Goal: Task Accomplishment & Management: Complete application form

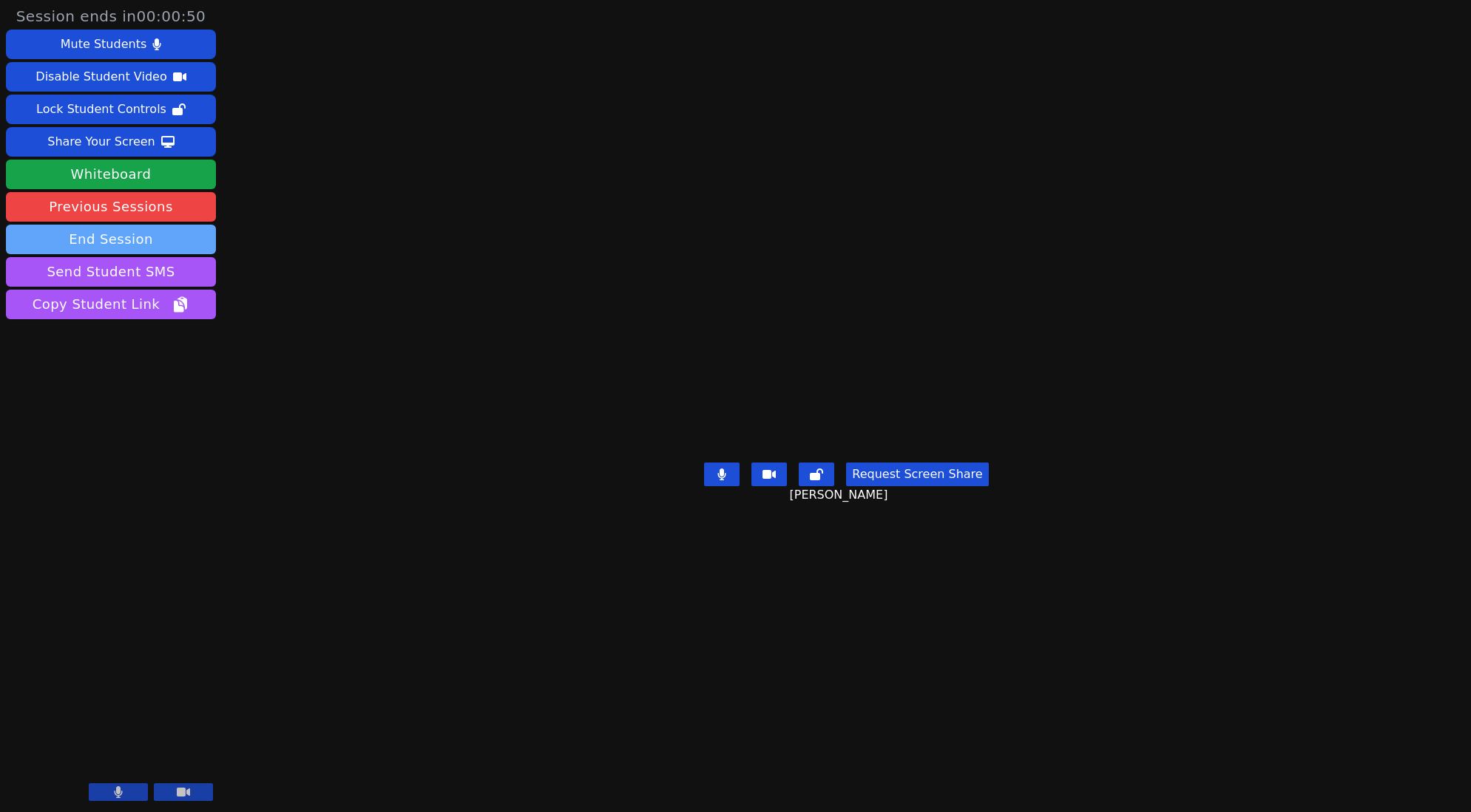
click at [176, 244] on button "End Session" at bounding box center [111, 240] width 210 height 29
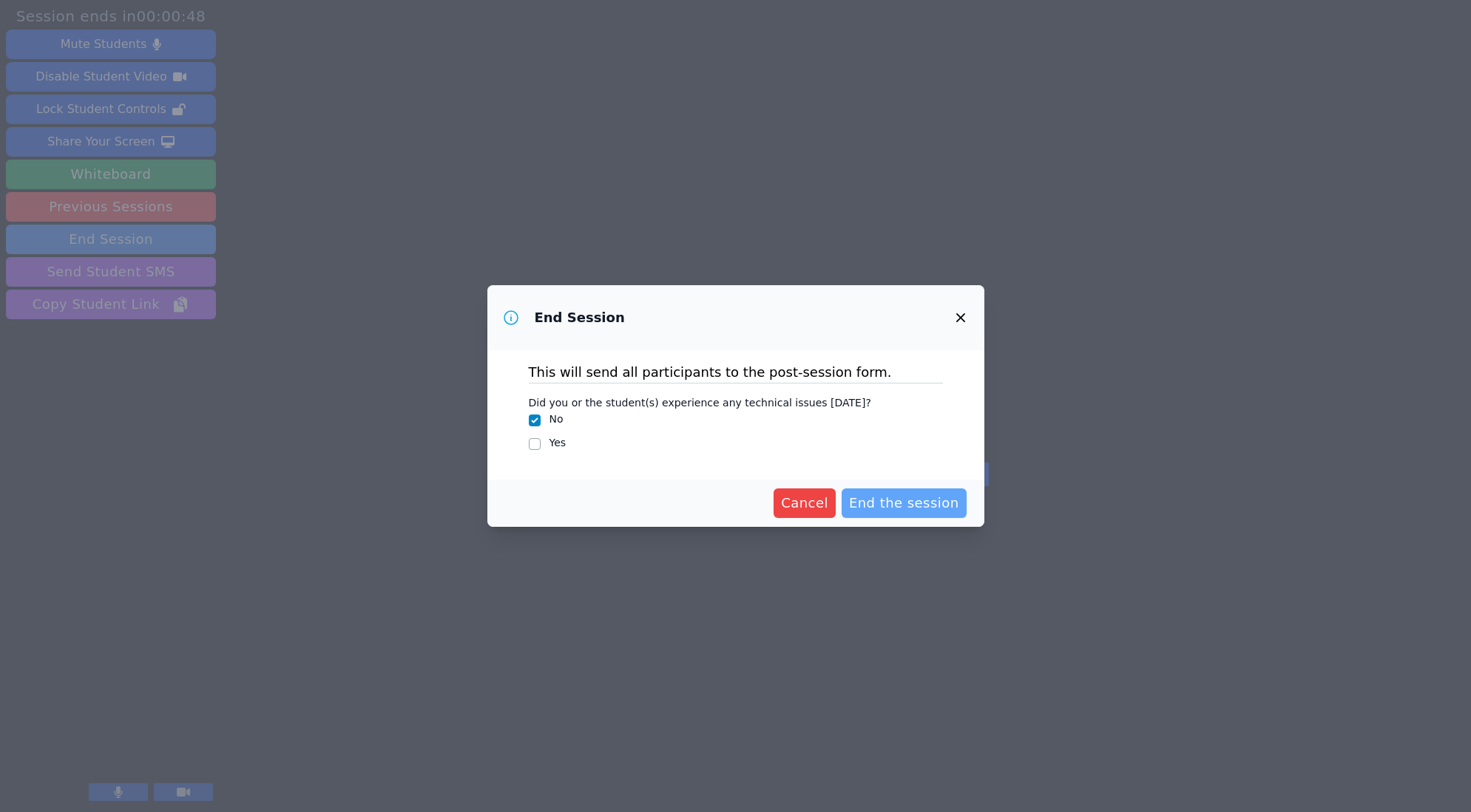
click at [878, 499] on span "End the session" at bounding box center [904, 503] width 110 height 21
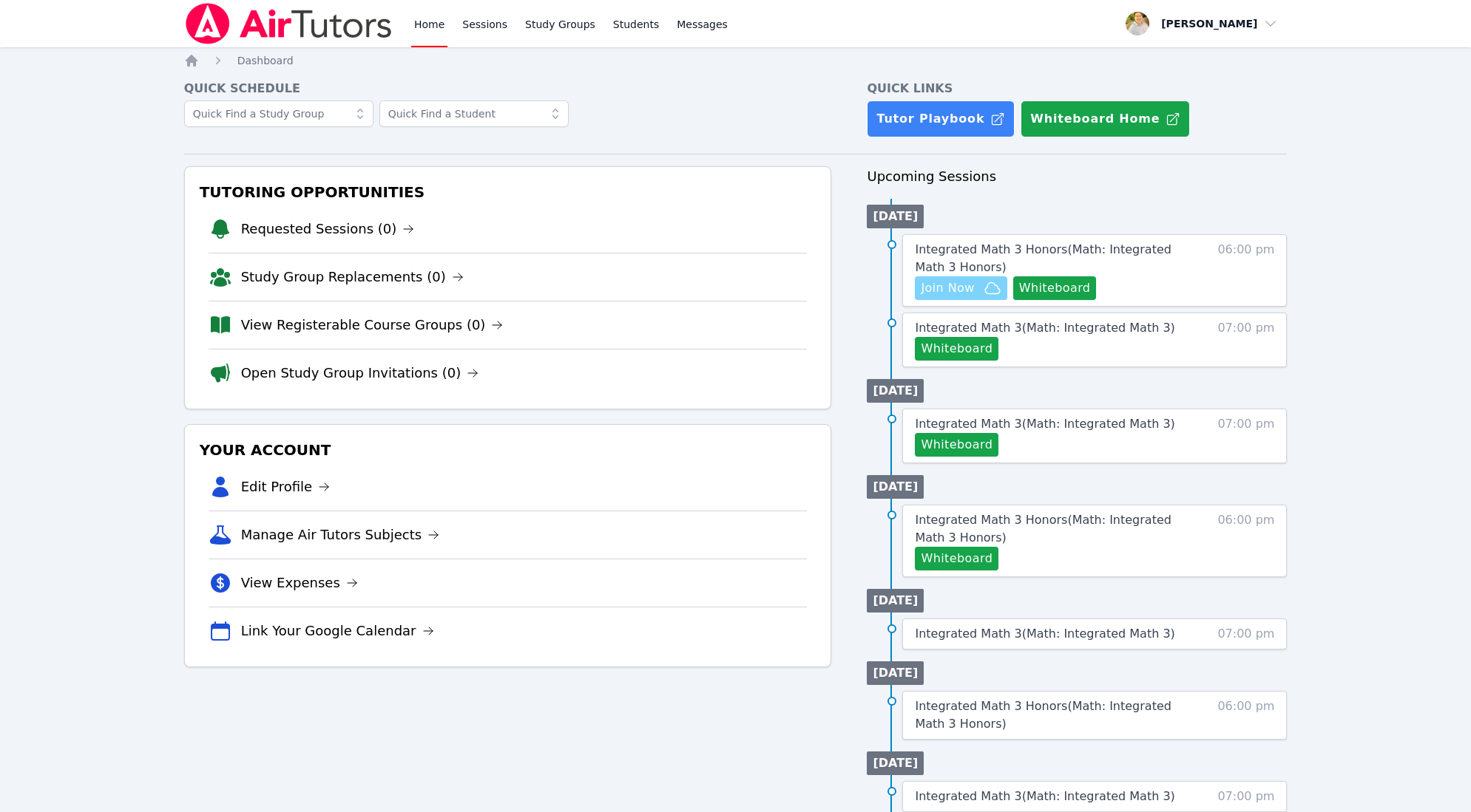
click at [962, 294] on span "Join Now" at bounding box center [947, 288] width 53 height 17
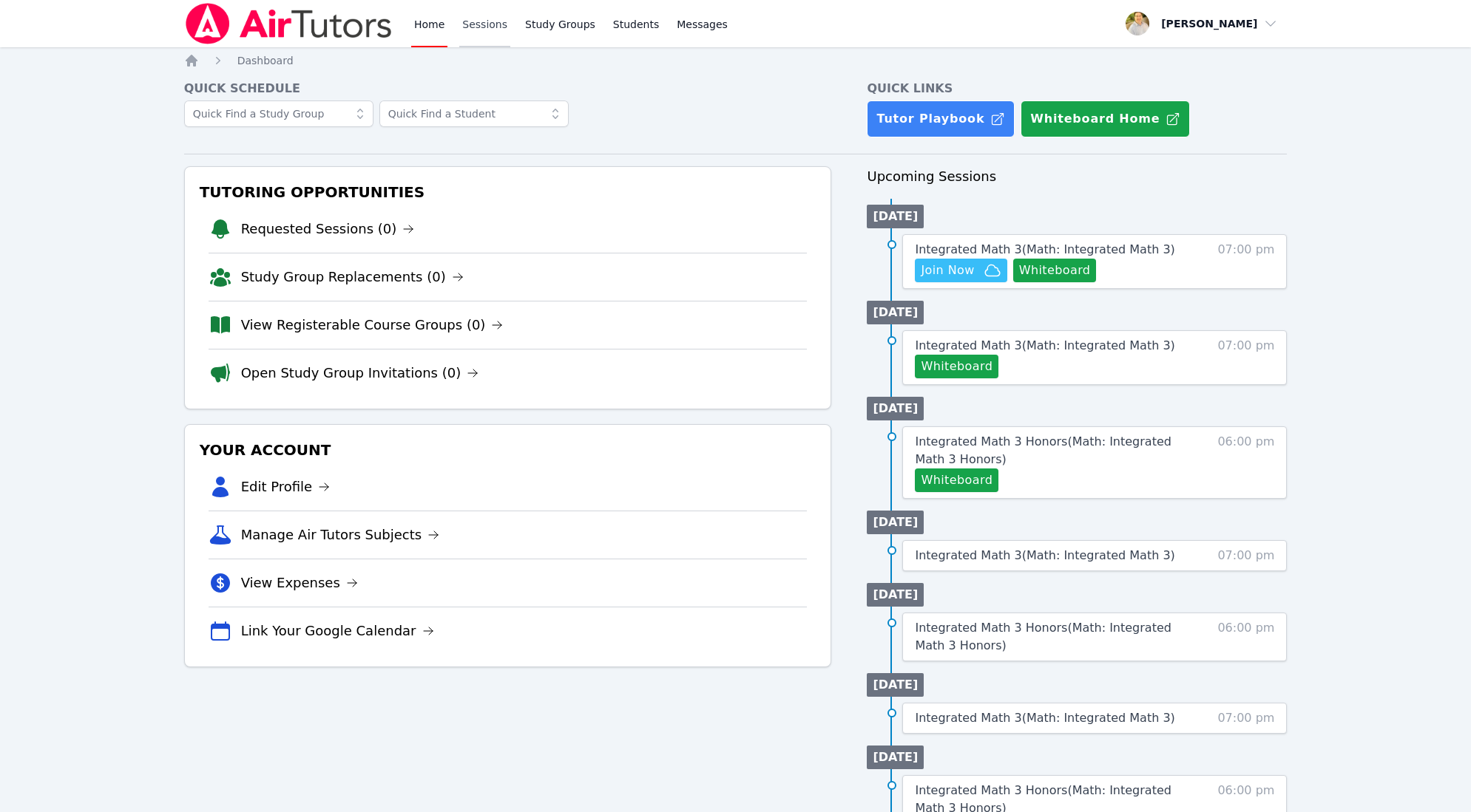
click at [489, 25] on link "Sessions" at bounding box center [485, 24] width 51 height 48
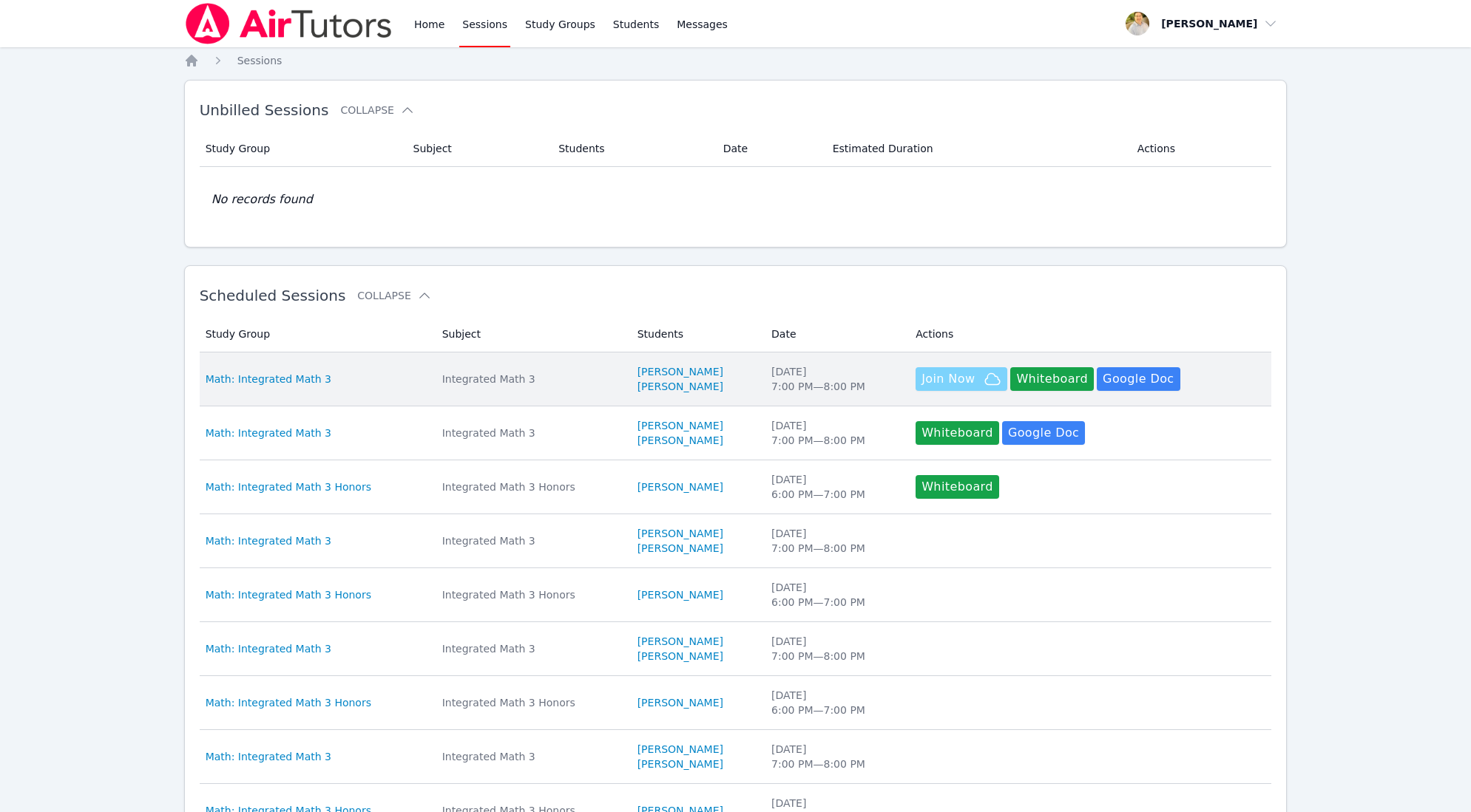
click at [964, 378] on span "Join Now" at bounding box center [948, 379] width 53 height 17
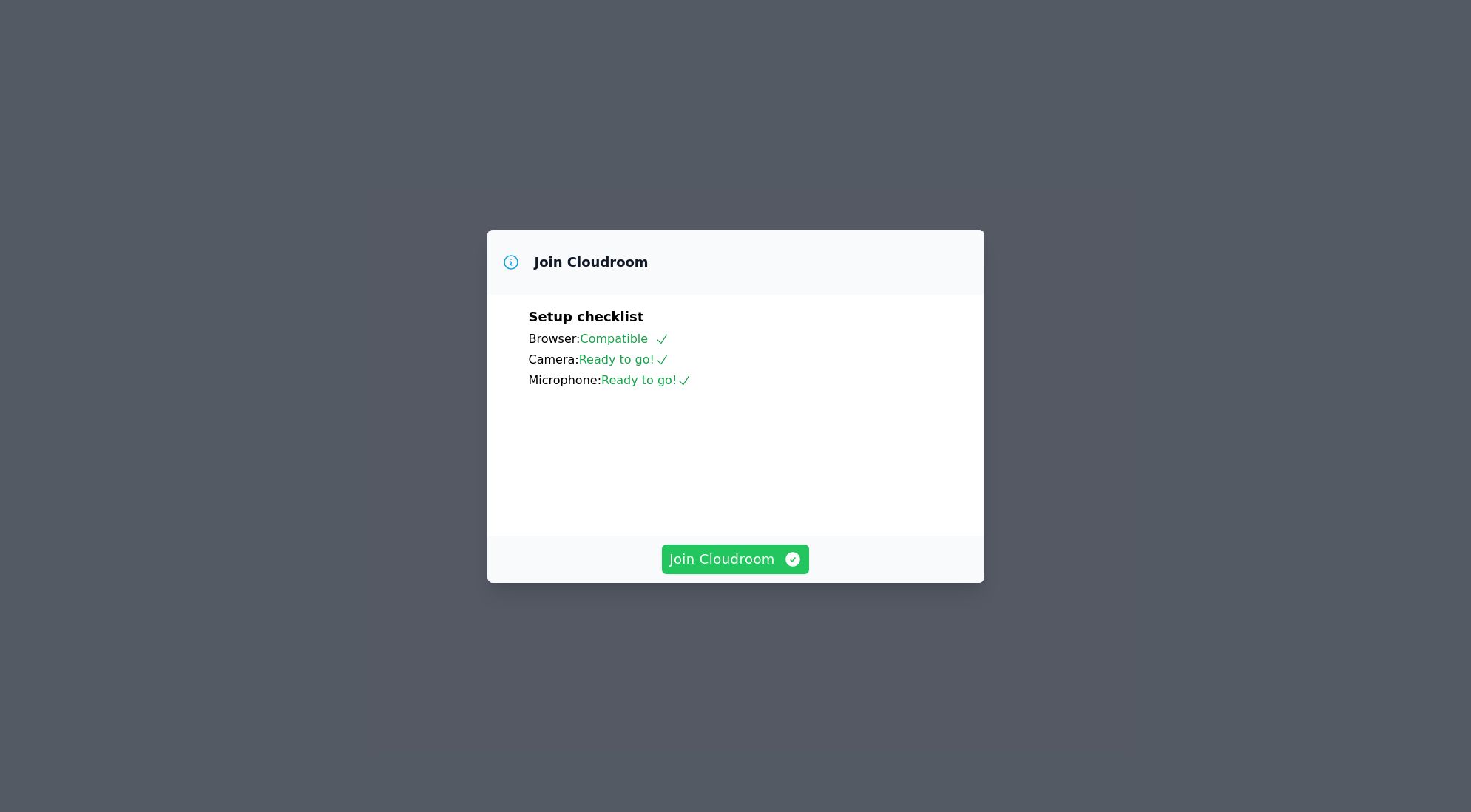
click at [748, 570] on span "Join Cloudroom" at bounding box center [736, 560] width 133 height 21
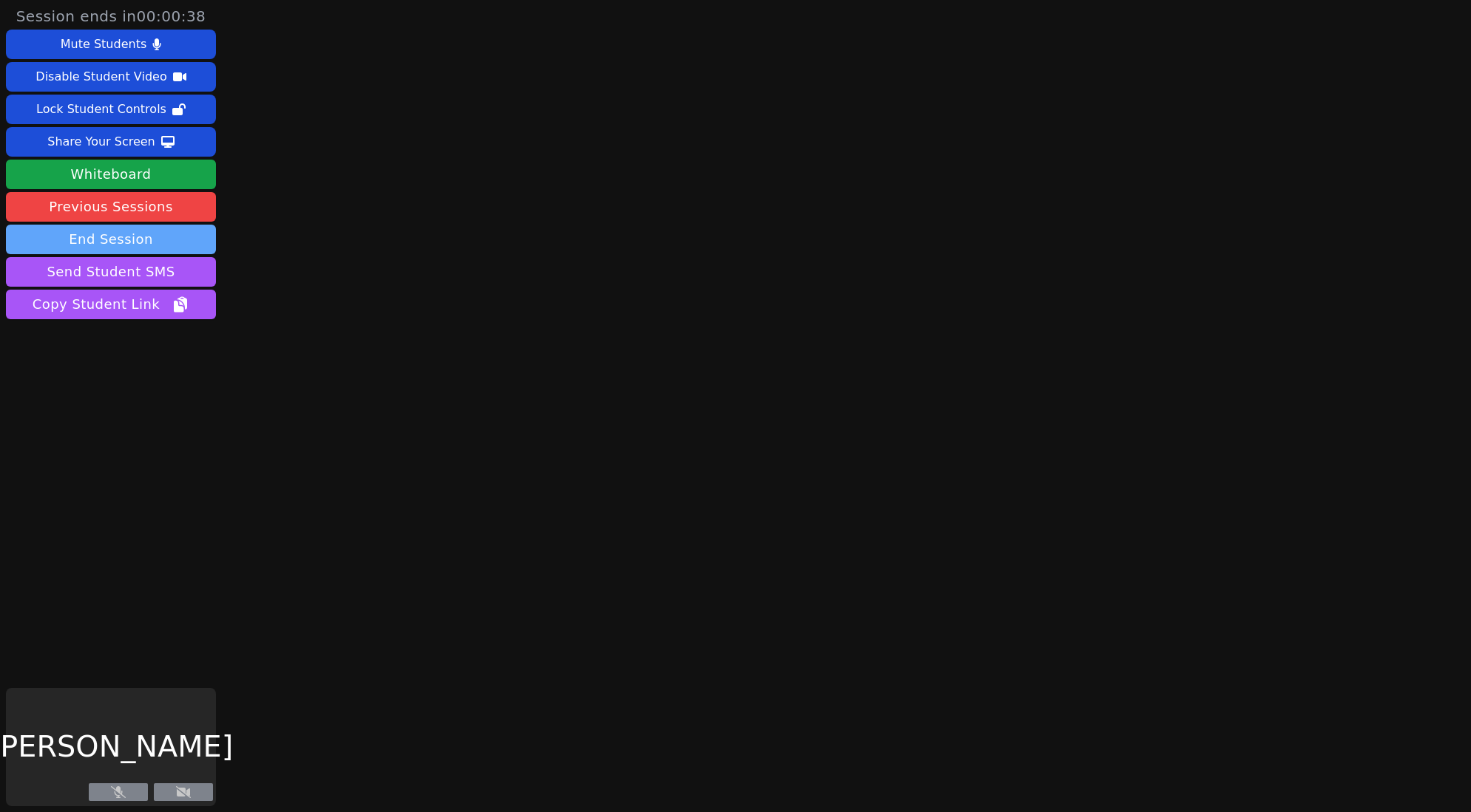
click at [151, 241] on button "End Session" at bounding box center [111, 240] width 210 height 29
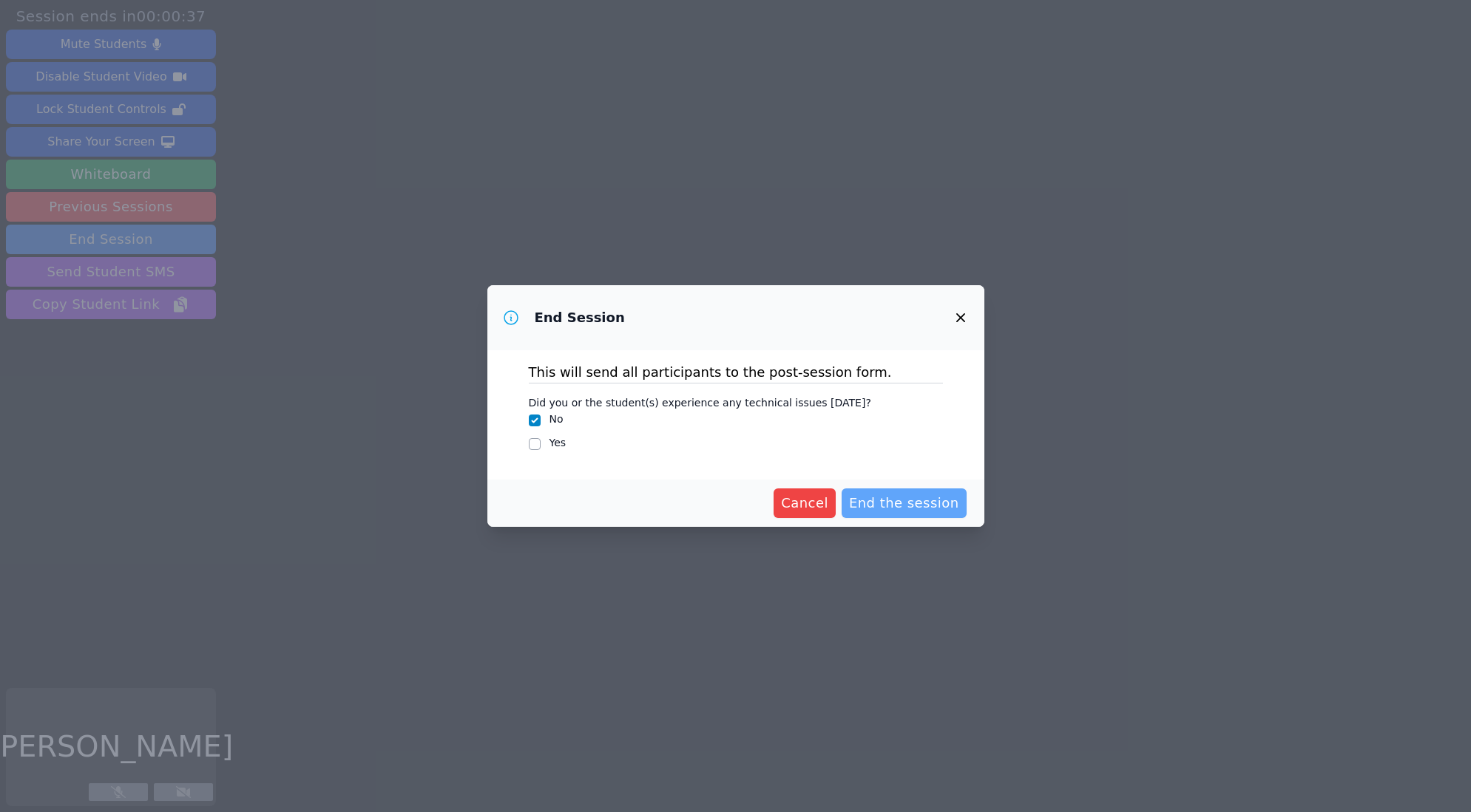
click at [891, 500] on span "End the session" at bounding box center [904, 503] width 110 height 21
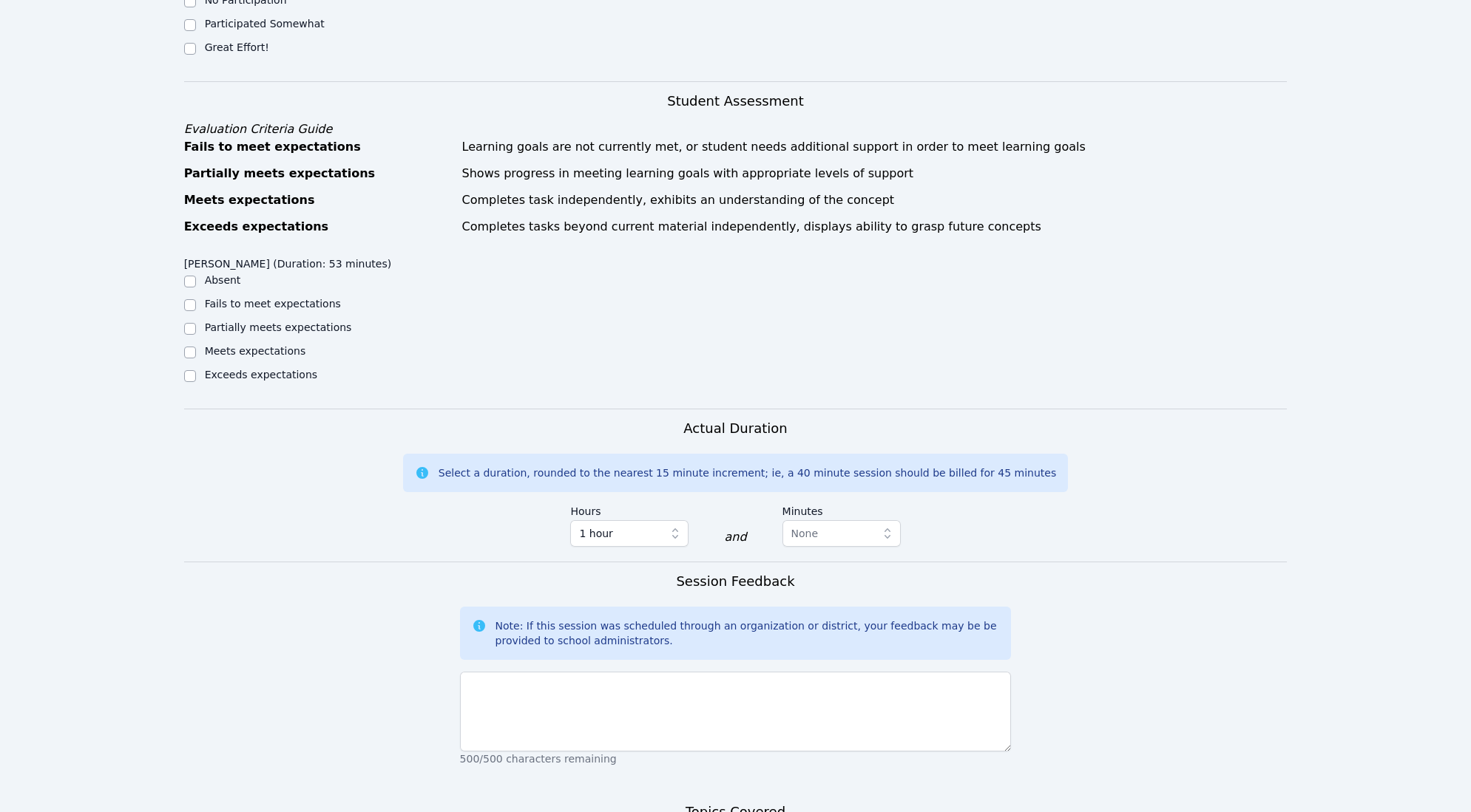
scroll to position [562, 0]
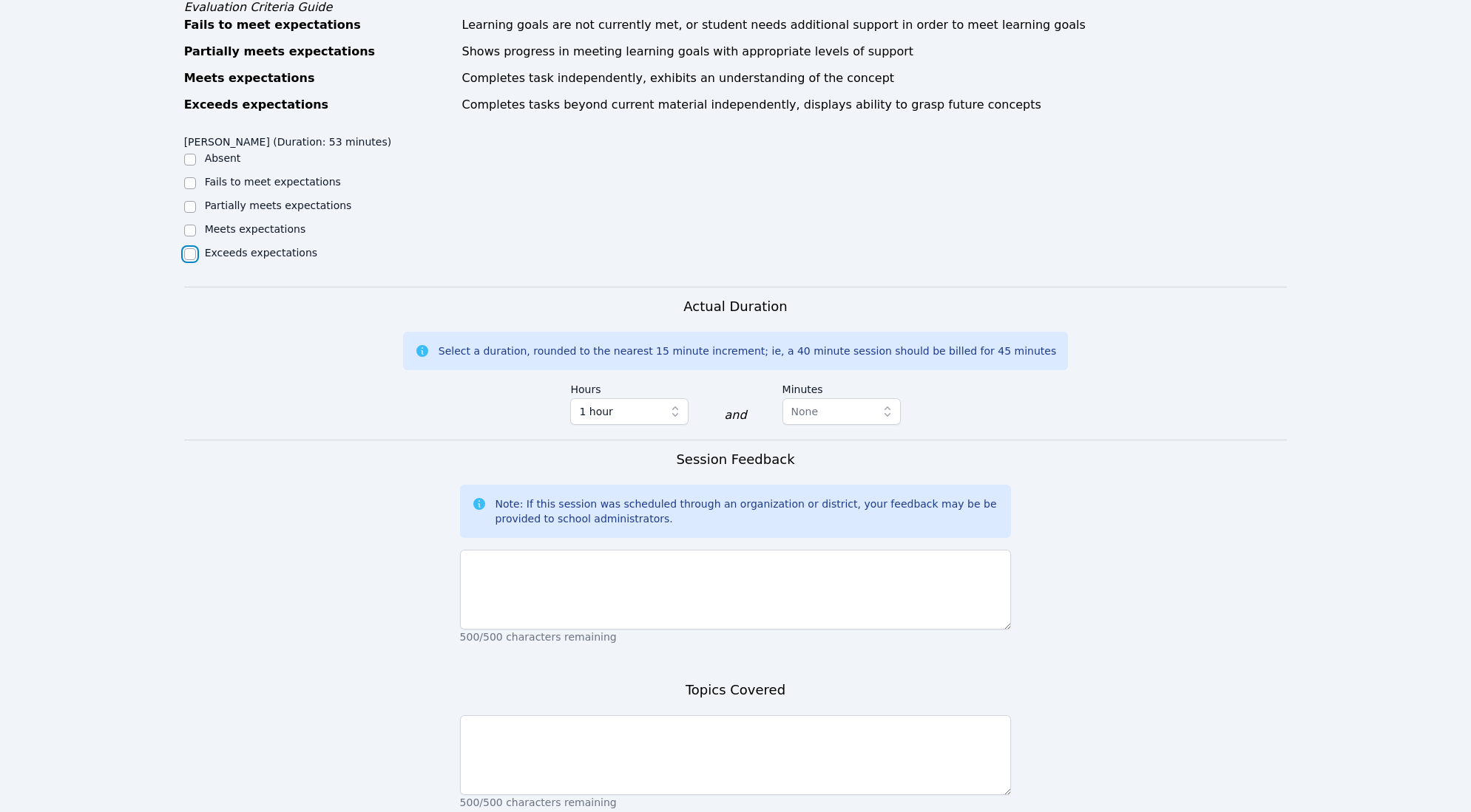
click at [190, 255] on input "Exceeds expectations" at bounding box center [189, 254] width 12 height 12
checkbox input "true"
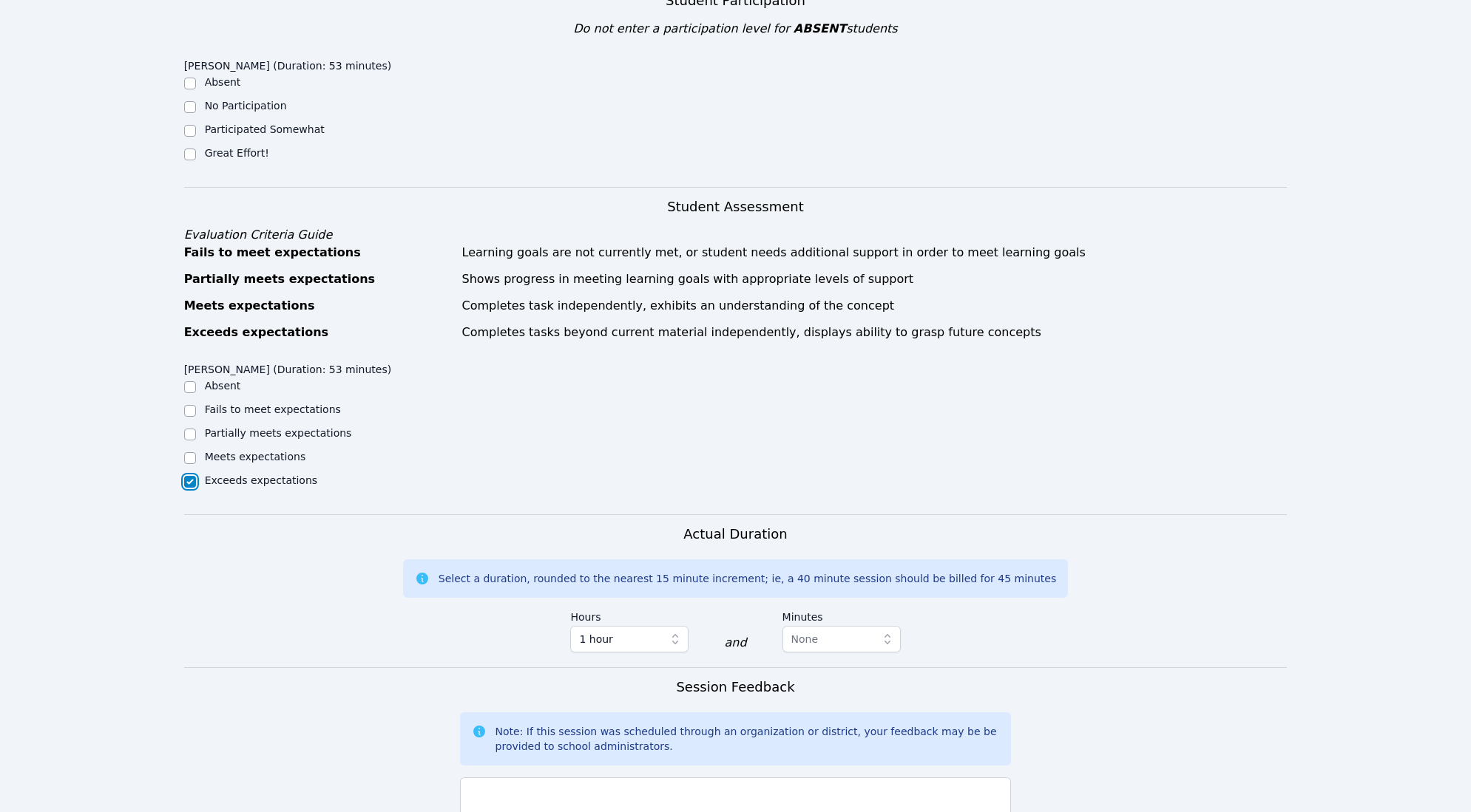
scroll to position [329, 0]
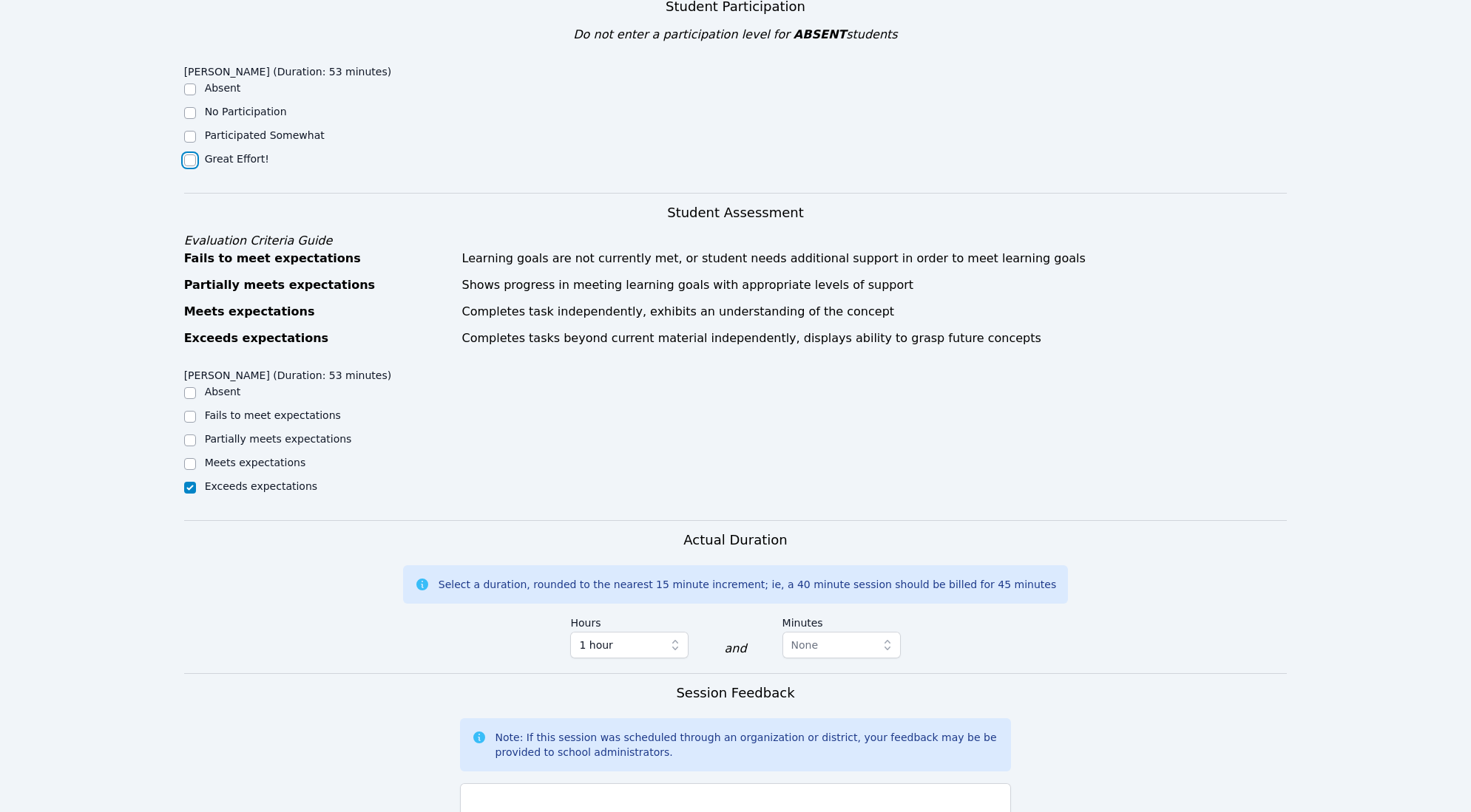
click at [191, 162] on input "Great Effort!" at bounding box center [189, 160] width 12 height 12
checkbox input "true"
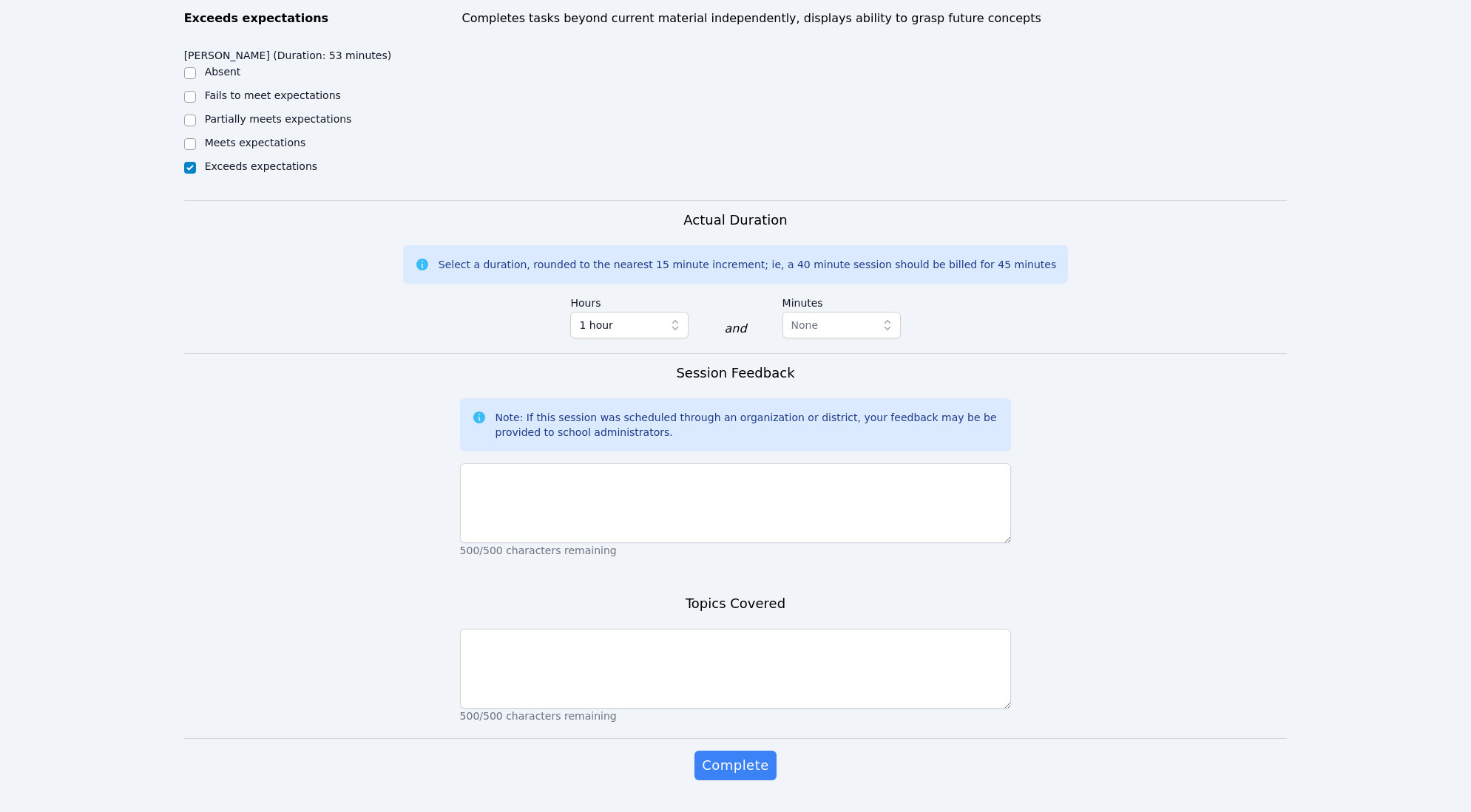
scroll to position [661, 0]
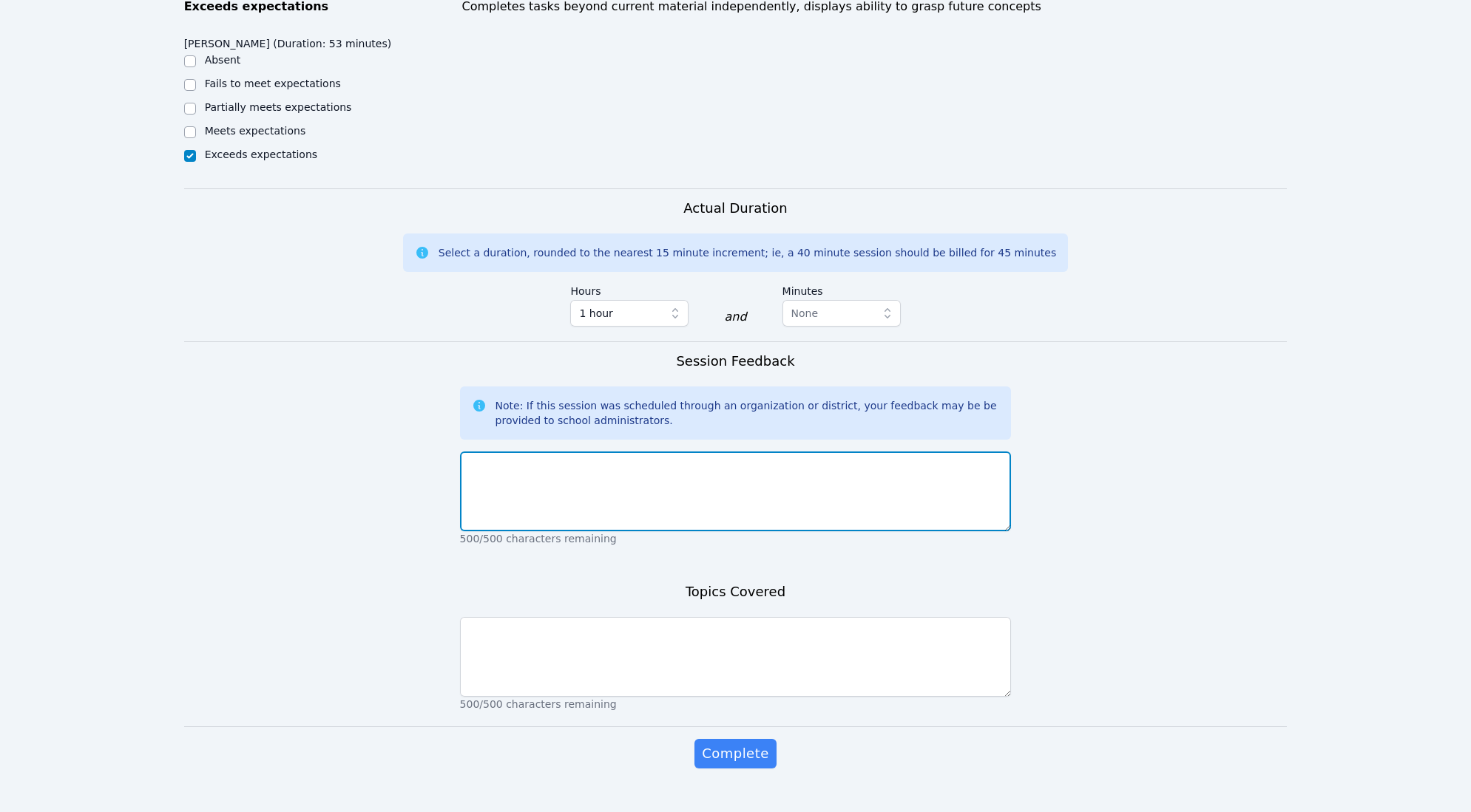
click at [607, 483] on textarea at bounding box center [736, 491] width 552 height 80
type textarea "e"
type textarea "went well"
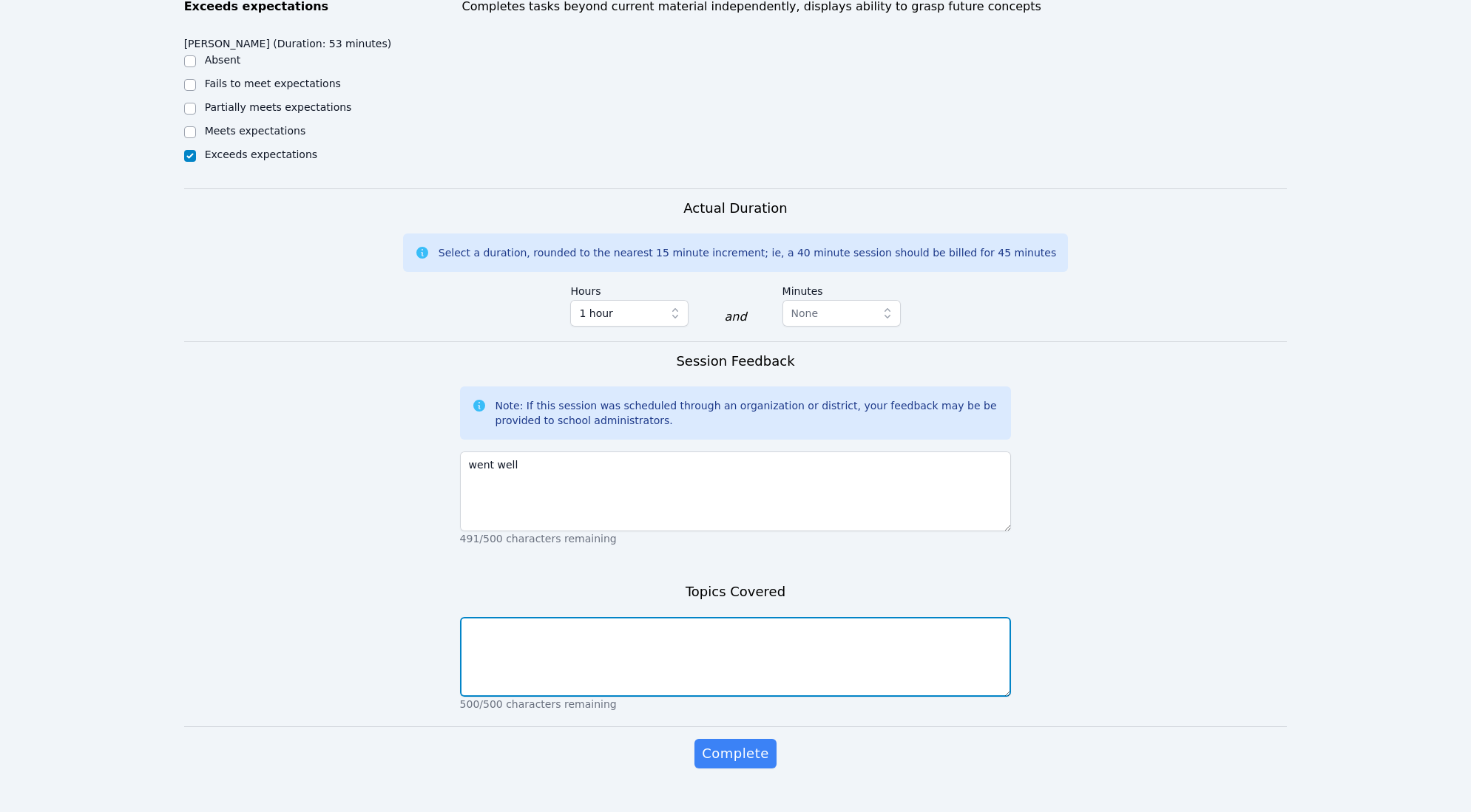
click at [571, 650] on textarea at bounding box center [736, 657] width 552 height 80
type textarea "e"
type textarea "went over her pre test examples in math 3"
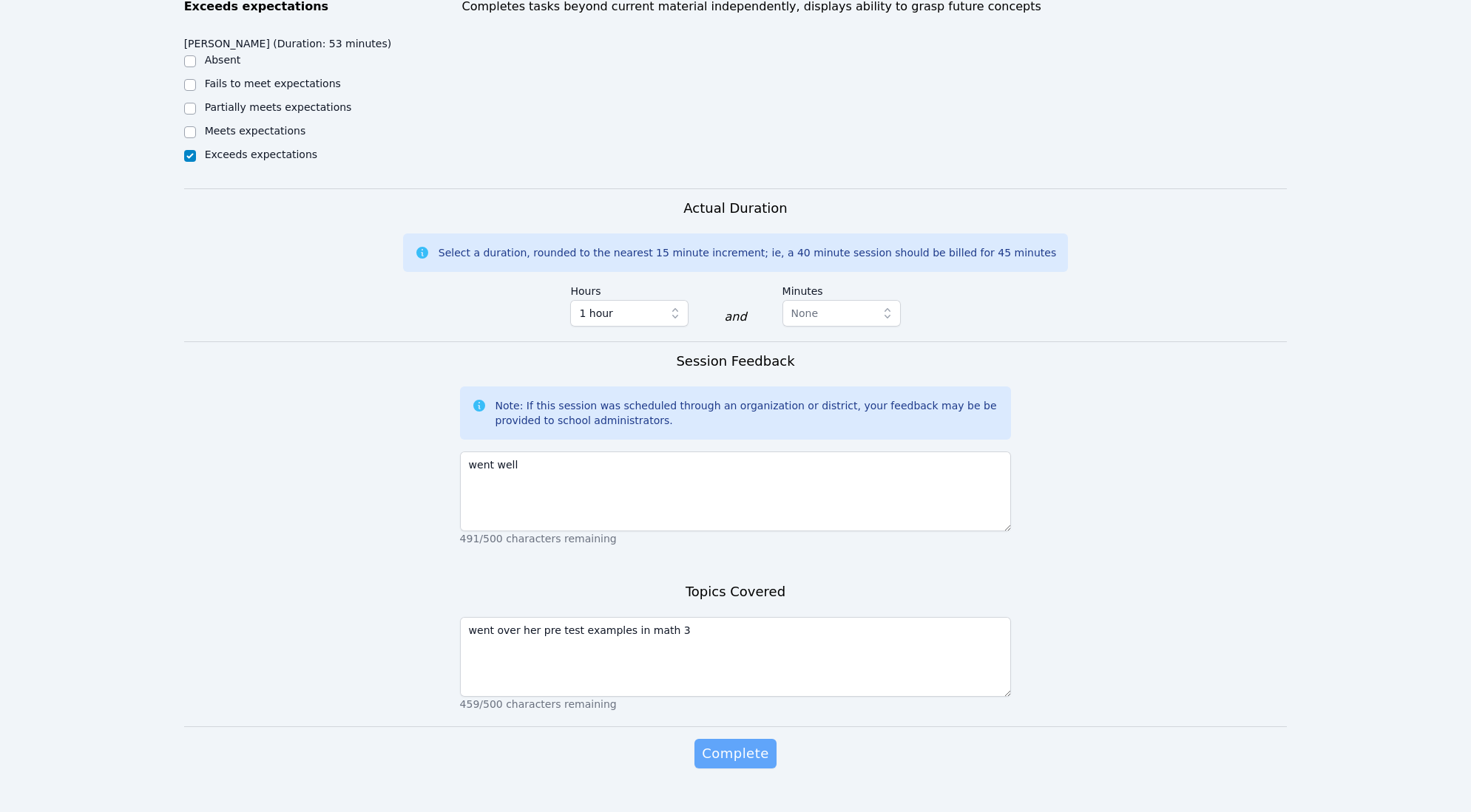
click at [744, 751] on span "Complete" at bounding box center [735, 753] width 67 height 21
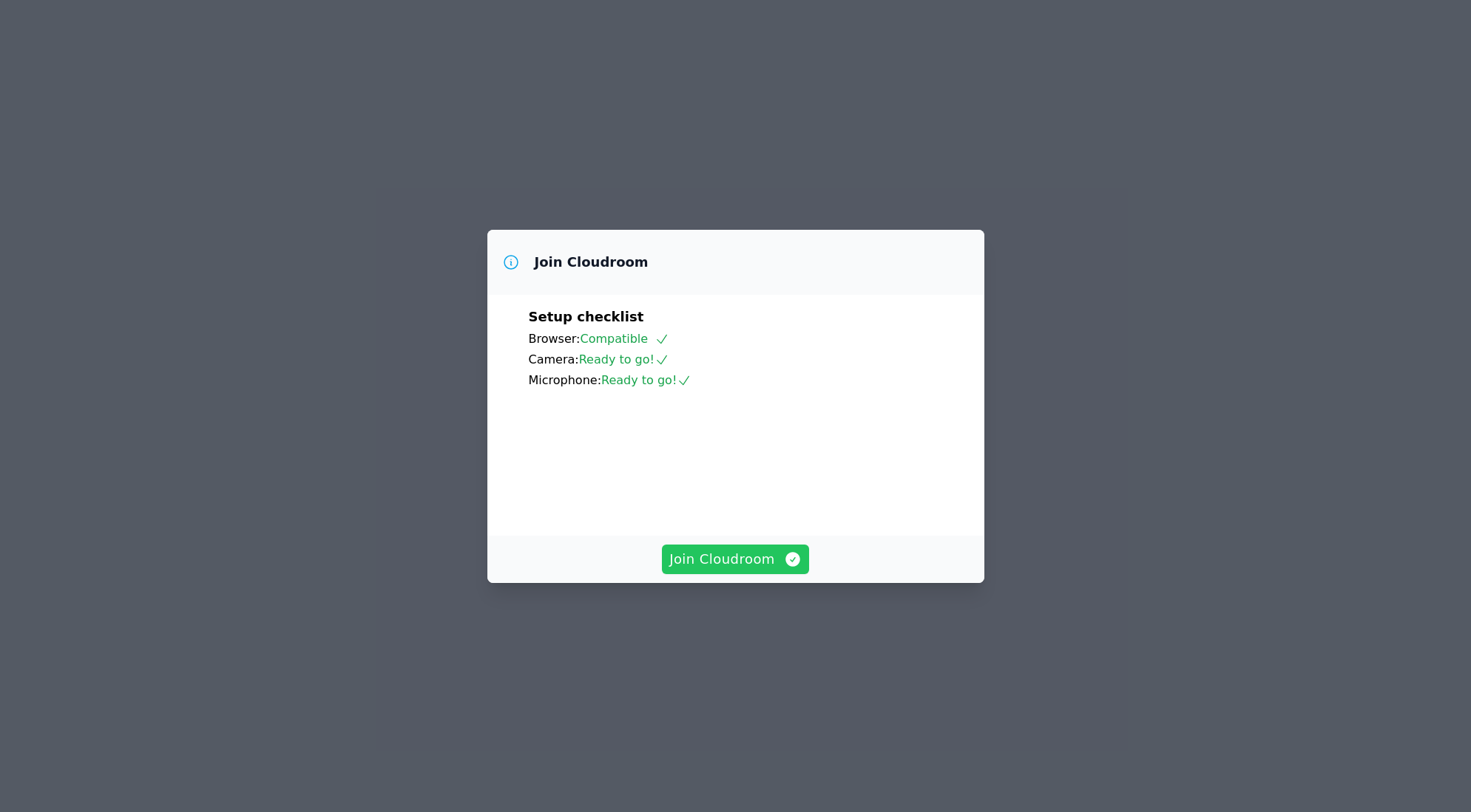
click at [741, 570] on span "Join Cloudroom" at bounding box center [736, 560] width 133 height 21
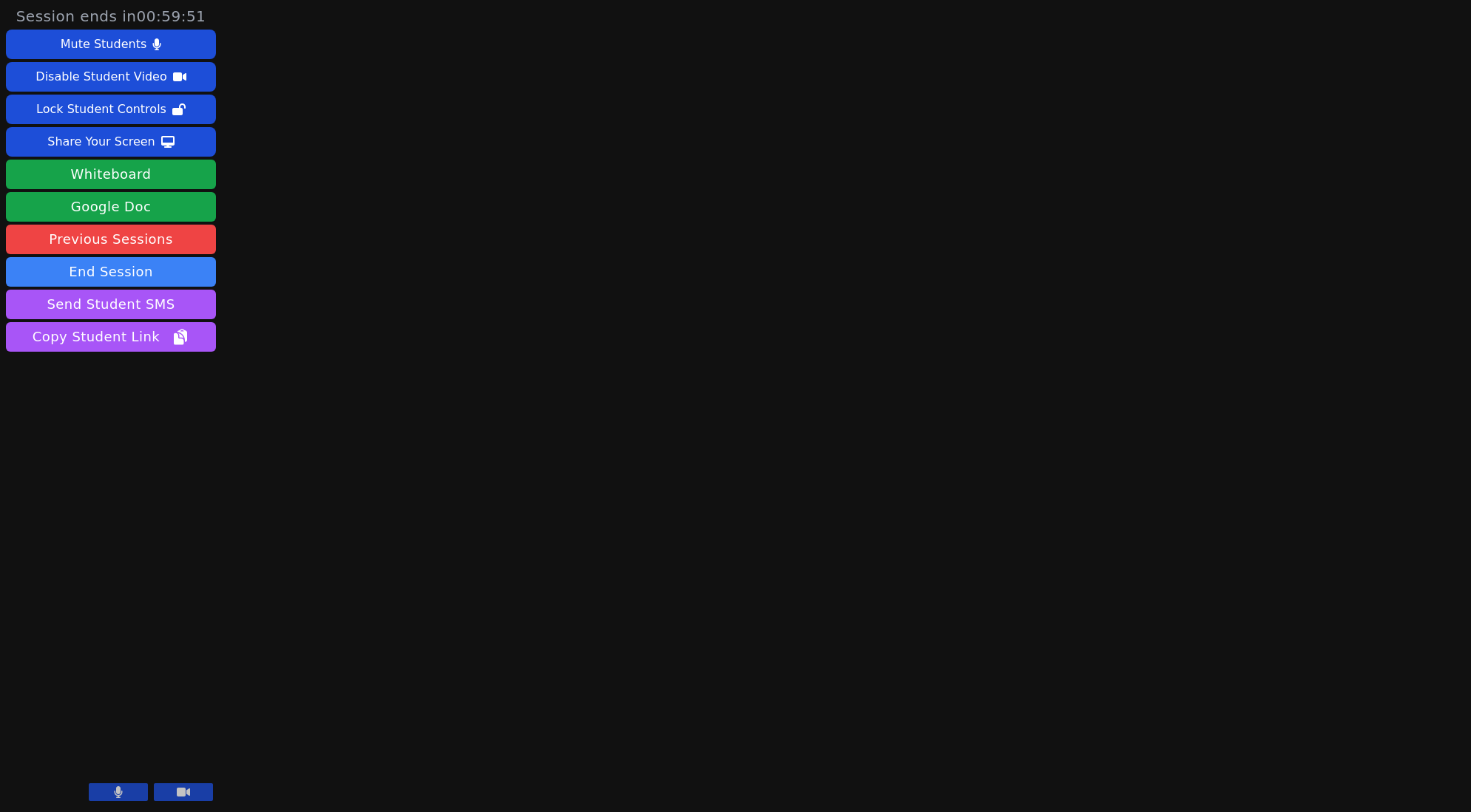
click at [123, 790] on button at bounding box center [118, 792] width 59 height 17
click at [145, 179] on button "Whiteboard" at bounding box center [111, 175] width 210 height 29
click at [113, 790] on icon at bounding box center [118, 792] width 15 height 12
click at [366, 641] on div "Session ends in 00:55:35 Mute Students Disable Student Video Lock Student Contr…" at bounding box center [736, 406] width 1471 height 812
click at [138, 791] on button at bounding box center [118, 792] width 59 height 17
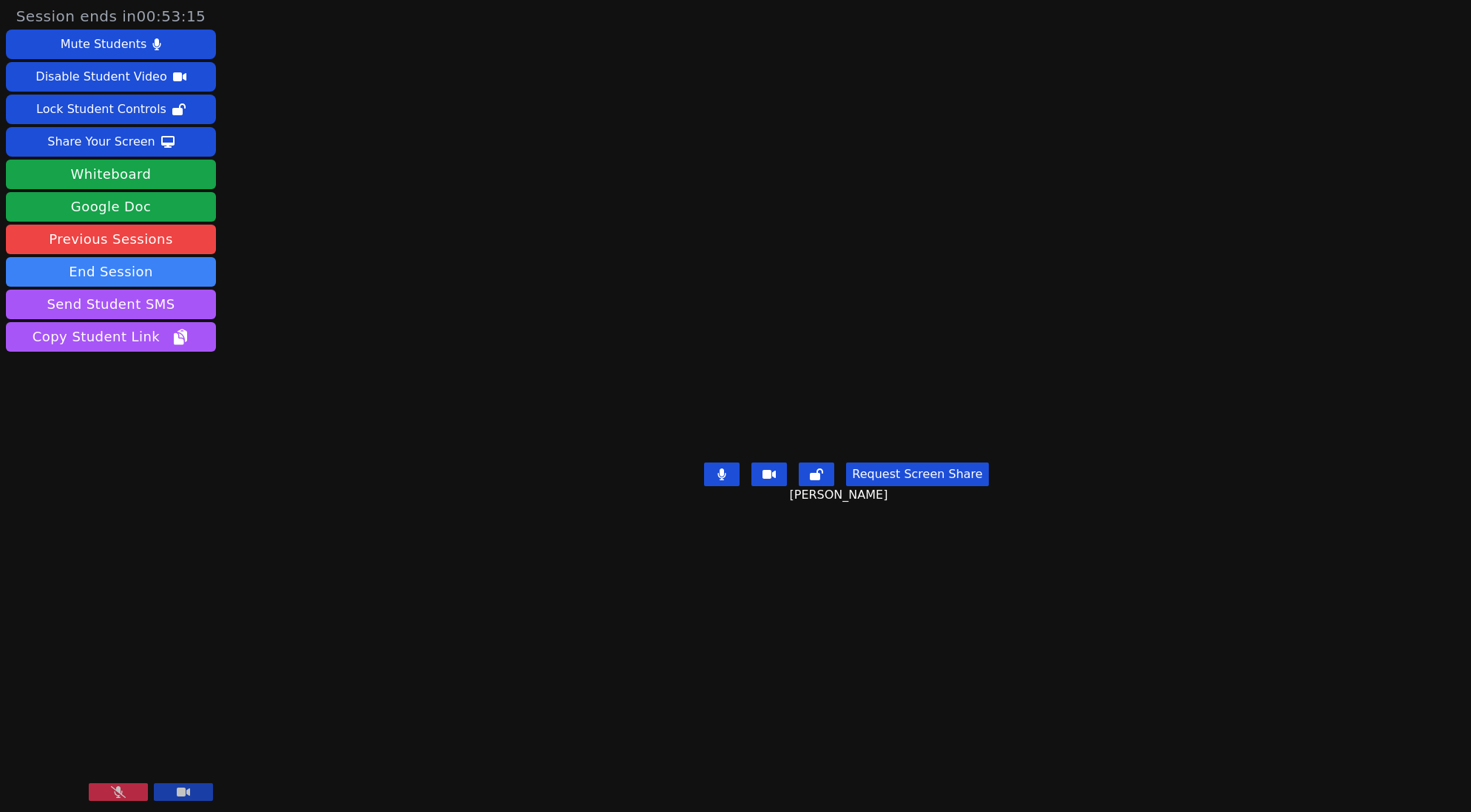
click at [124, 788] on icon at bounding box center [118, 792] width 15 height 12
click at [134, 794] on button at bounding box center [118, 792] width 59 height 17
click at [114, 796] on icon at bounding box center [118, 792] width 15 height 12
click at [106, 796] on button at bounding box center [118, 792] width 59 height 17
click at [114, 792] on icon at bounding box center [118, 792] width 15 height 12
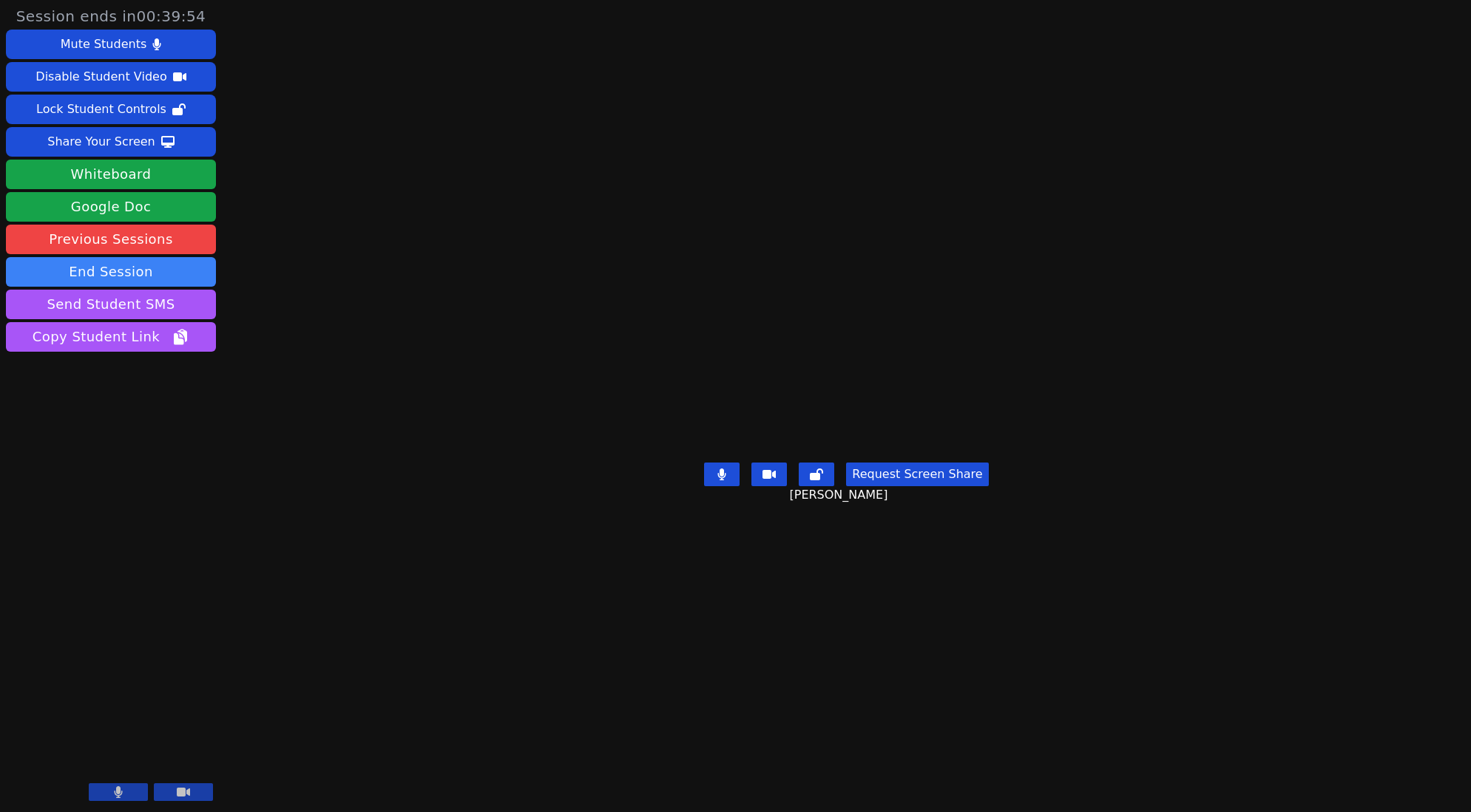
click at [100, 797] on button at bounding box center [118, 792] width 59 height 17
click at [726, 480] on icon at bounding box center [722, 475] width 8 height 12
click at [131, 785] on button at bounding box center [118, 792] width 59 height 17
click at [132, 791] on button at bounding box center [118, 792] width 59 height 17
click at [136, 791] on button at bounding box center [118, 792] width 59 height 17
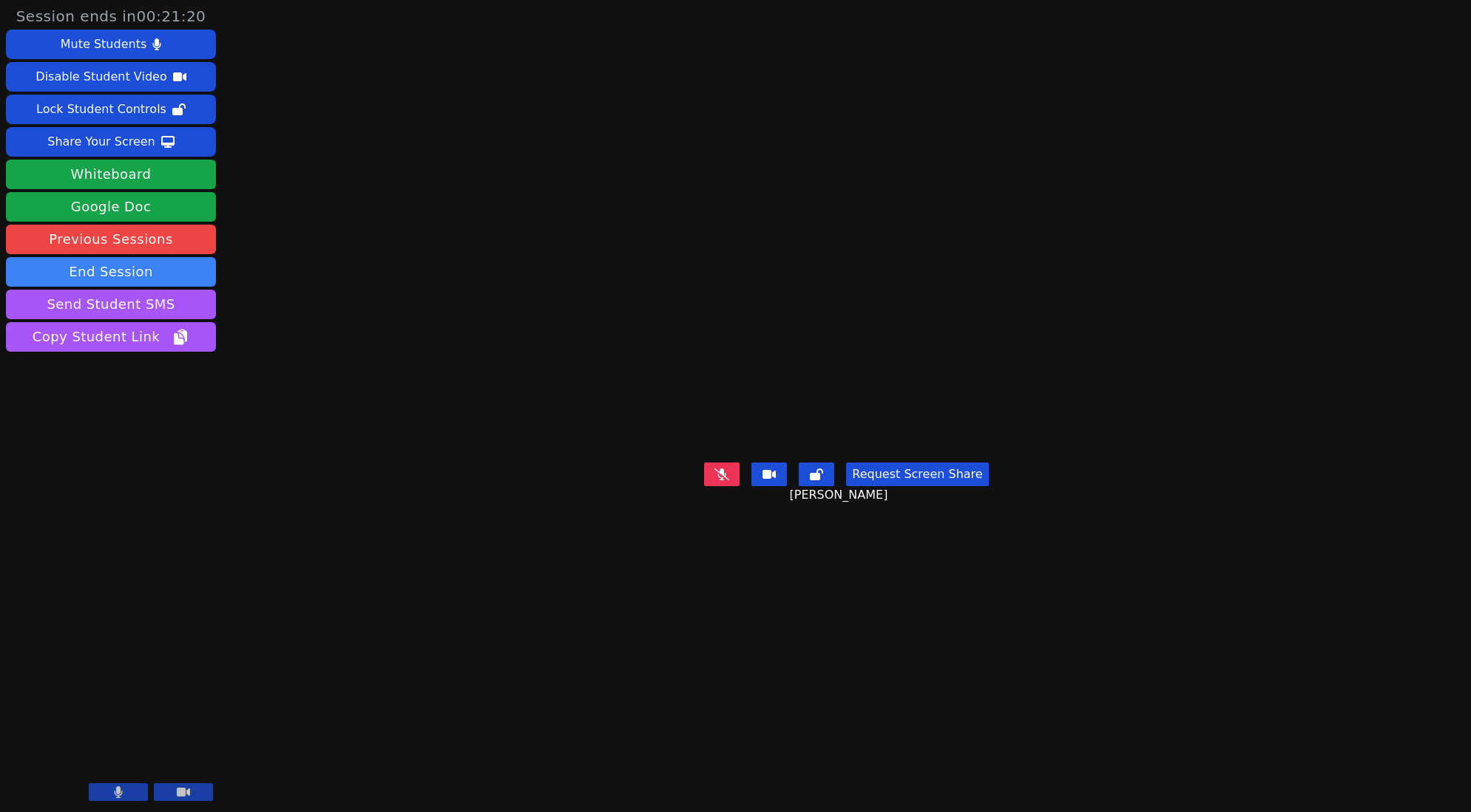
click at [128, 785] on button at bounding box center [118, 792] width 59 height 17
click at [131, 787] on button at bounding box center [118, 792] width 59 height 17
click at [543, 278] on main "Marco Walker Request Screen Share Marco Walker" at bounding box center [846, 406] width 606 height 812
click at [171, 275] on button "End Session" at bounding box center [111, 272] width 210 height 29
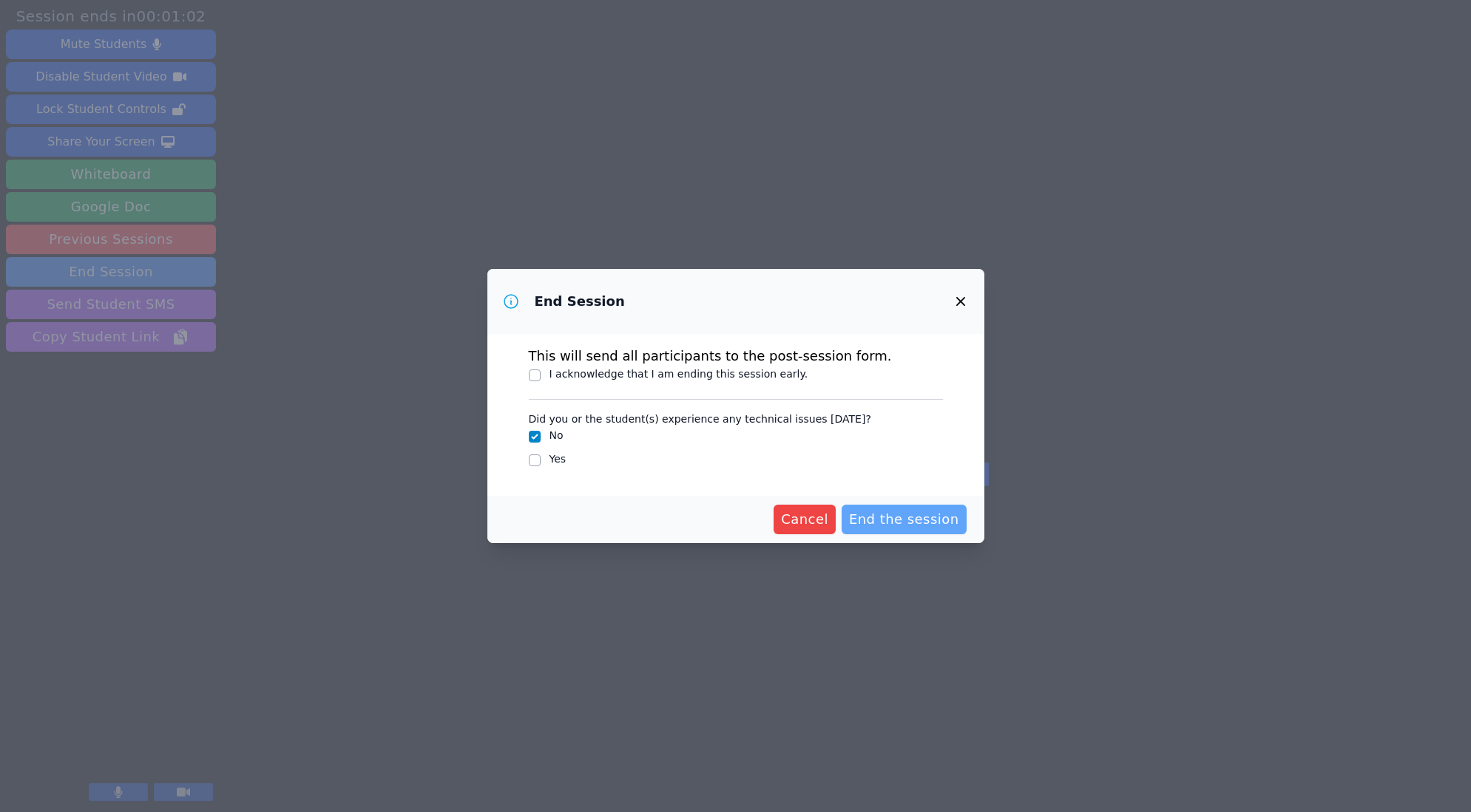
click at [885, 518] on span "End the session" at bounding box center [904, 519] width 110 height 21
click at [809, 518] on span "Cancel" at bounding box center [805, 519] width 48 height 21
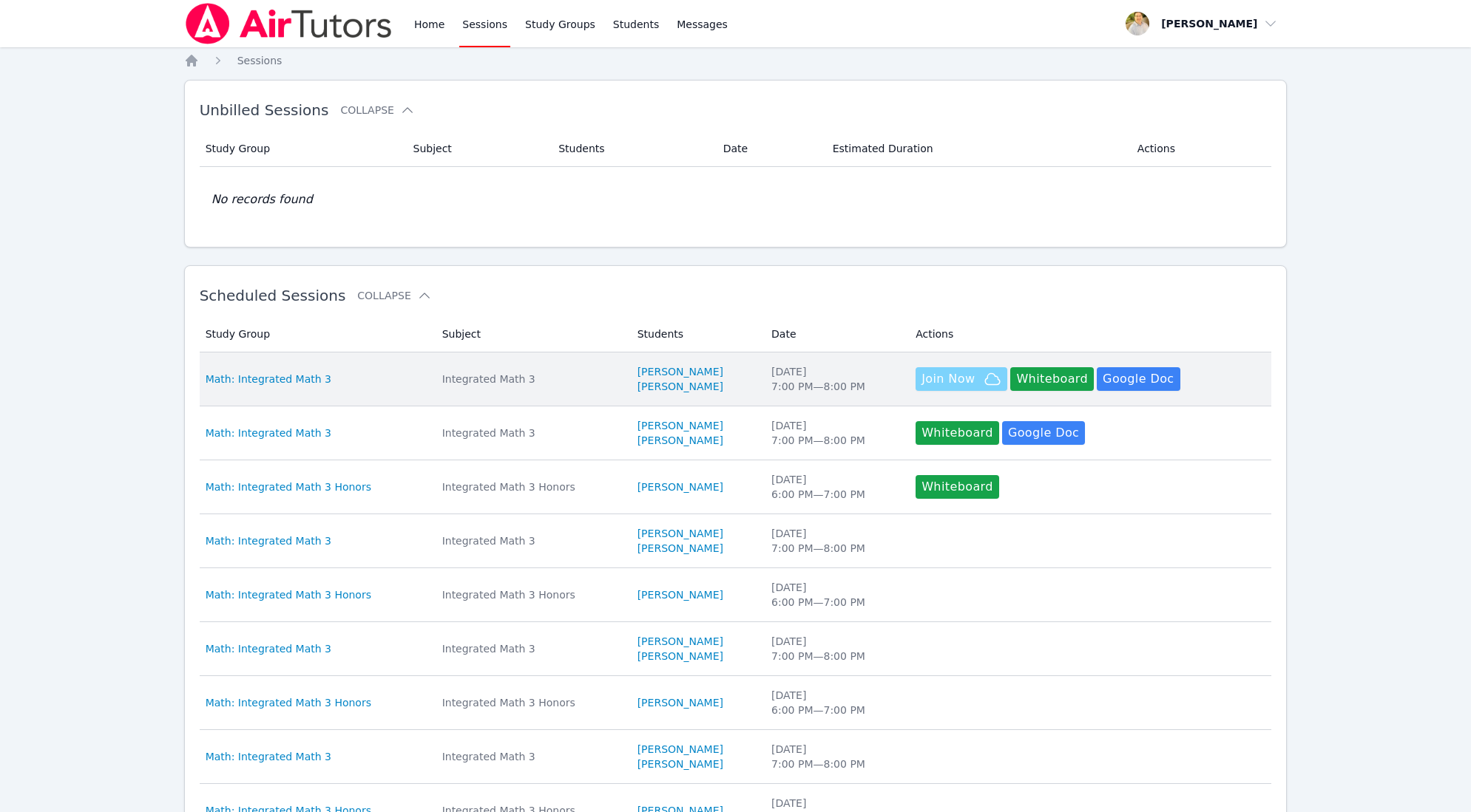
click at [940, 381] on span "Join Now" at bounding box center [948, 379] width 53 height 17
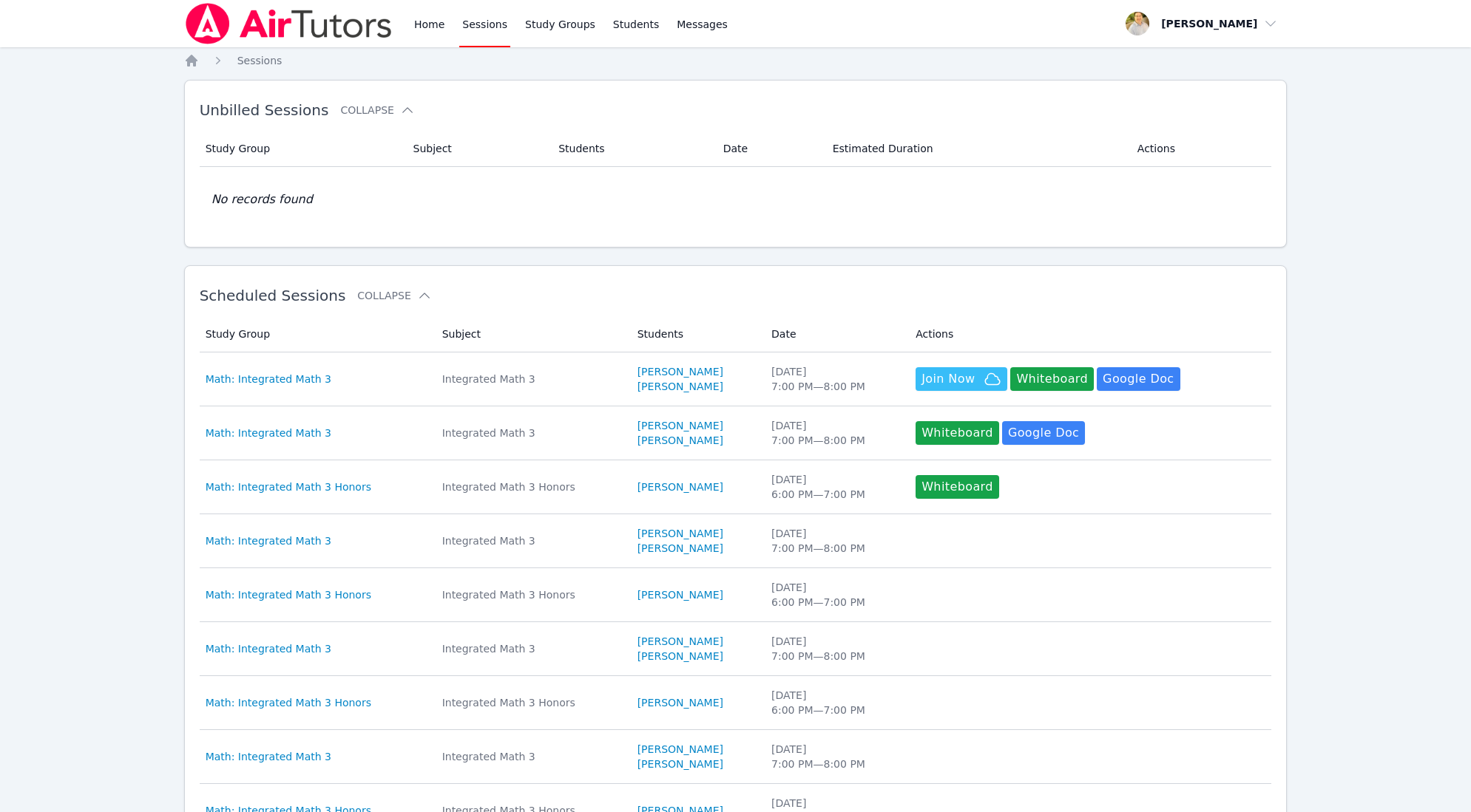
click at [496, 30] on link "Sessions" at bounding box center [485, 24] width 51 height 48
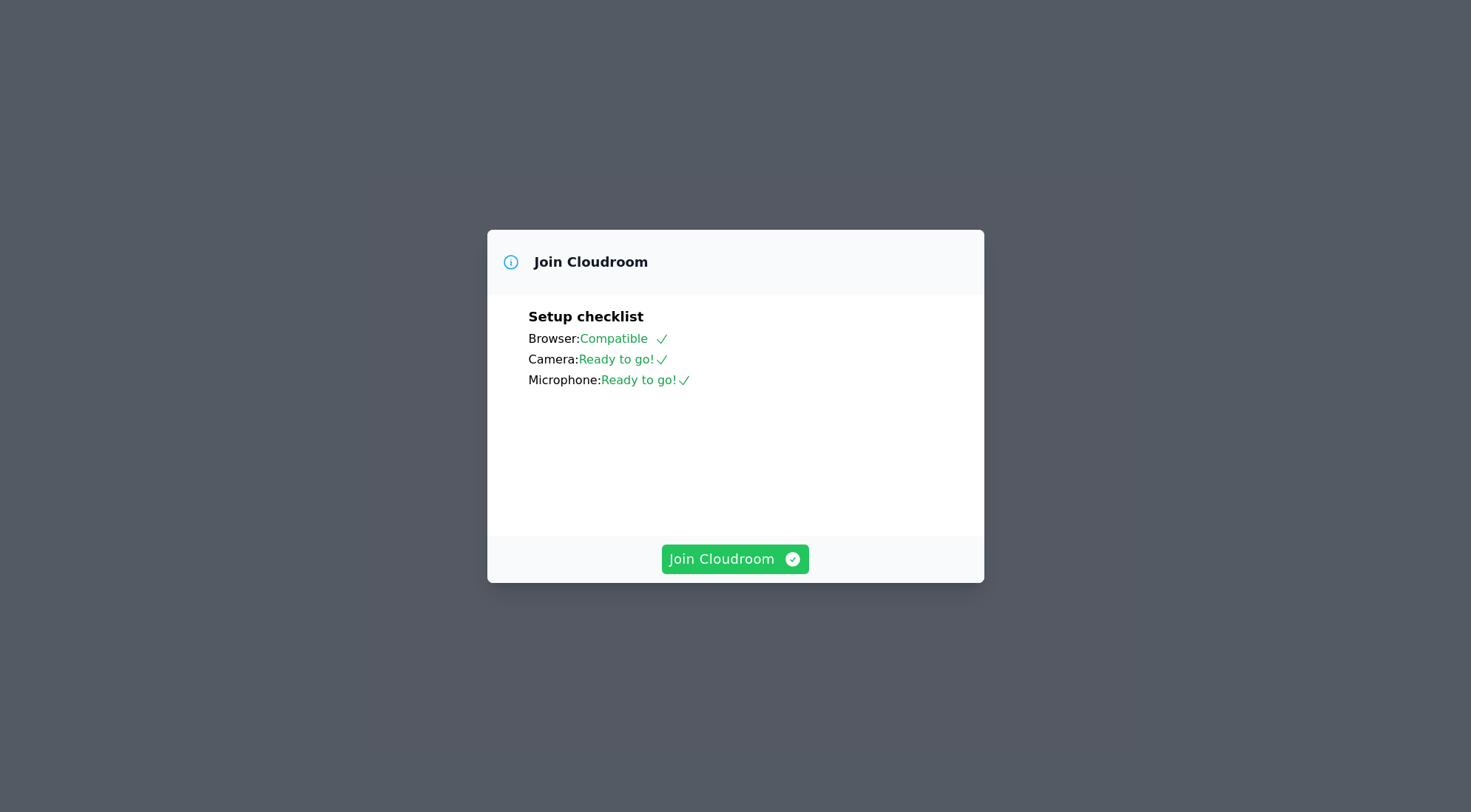
click at [736, 570] on span "Join Cloudroom" at bounding box center [736, 560] width 133 height 21
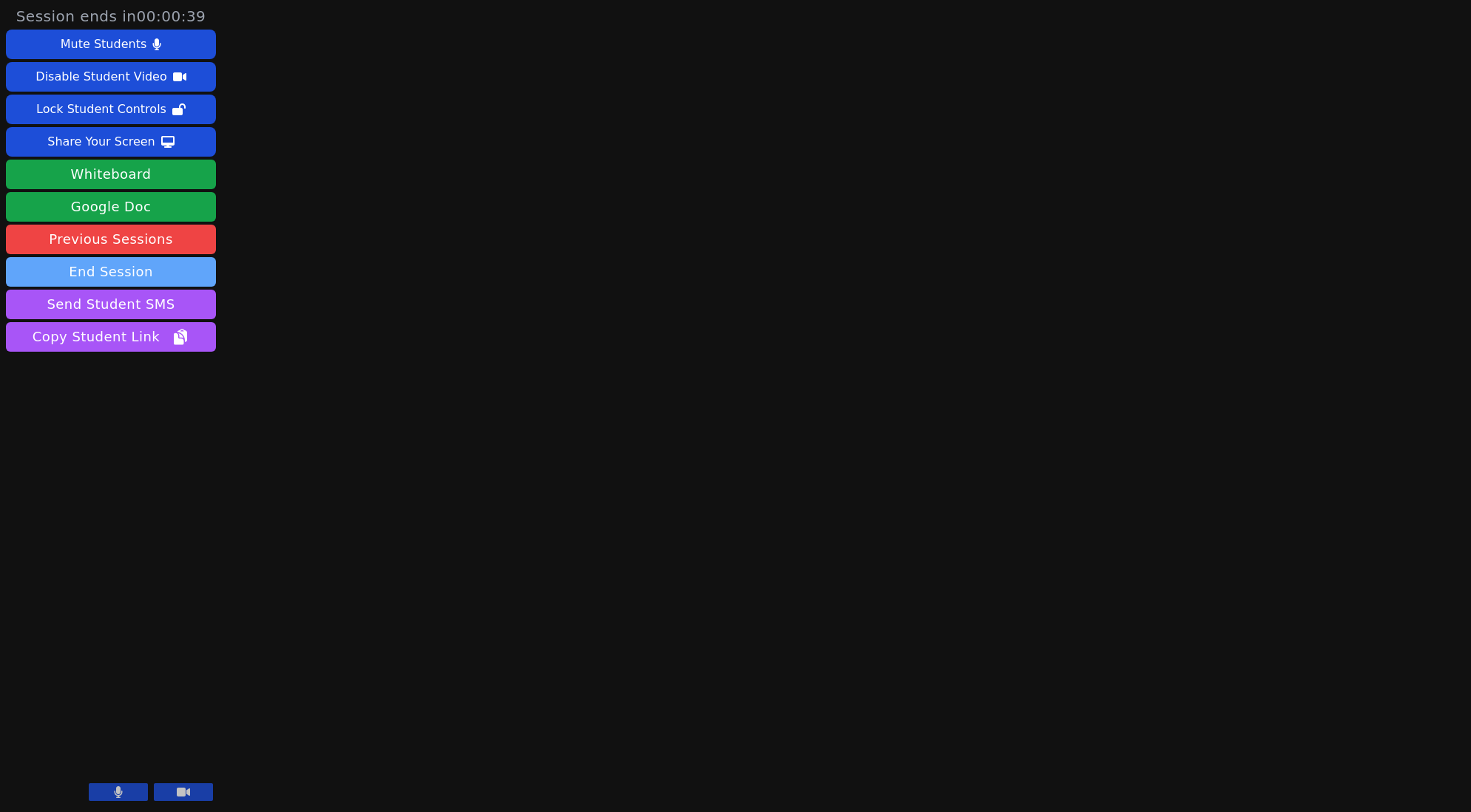
click at [171, 279] on button "End Session" at bounding box center [111, 272] width 210 height 29
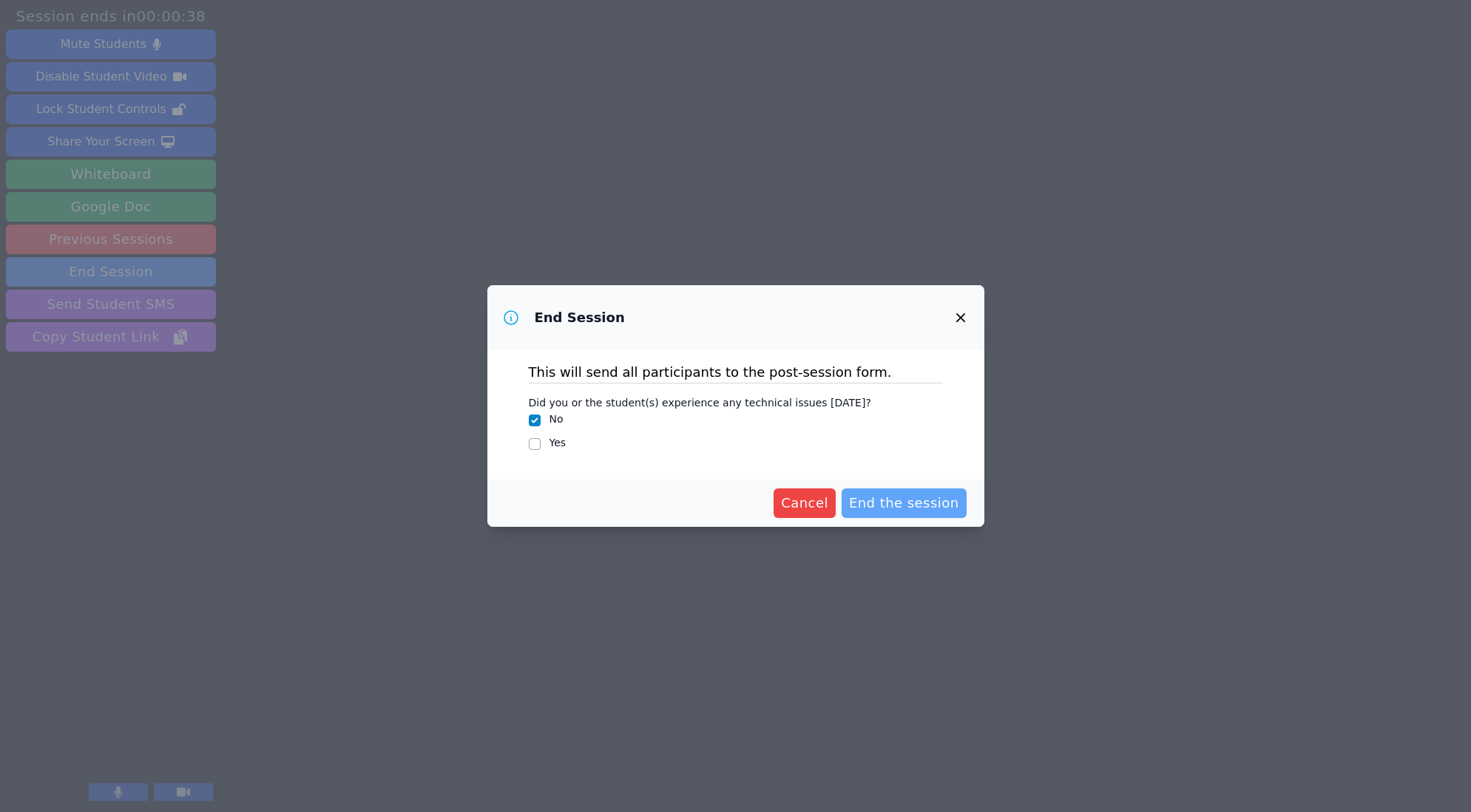
click at [897, 510] on span "End the session" at bounding box center [904, 503] width 110 height 21
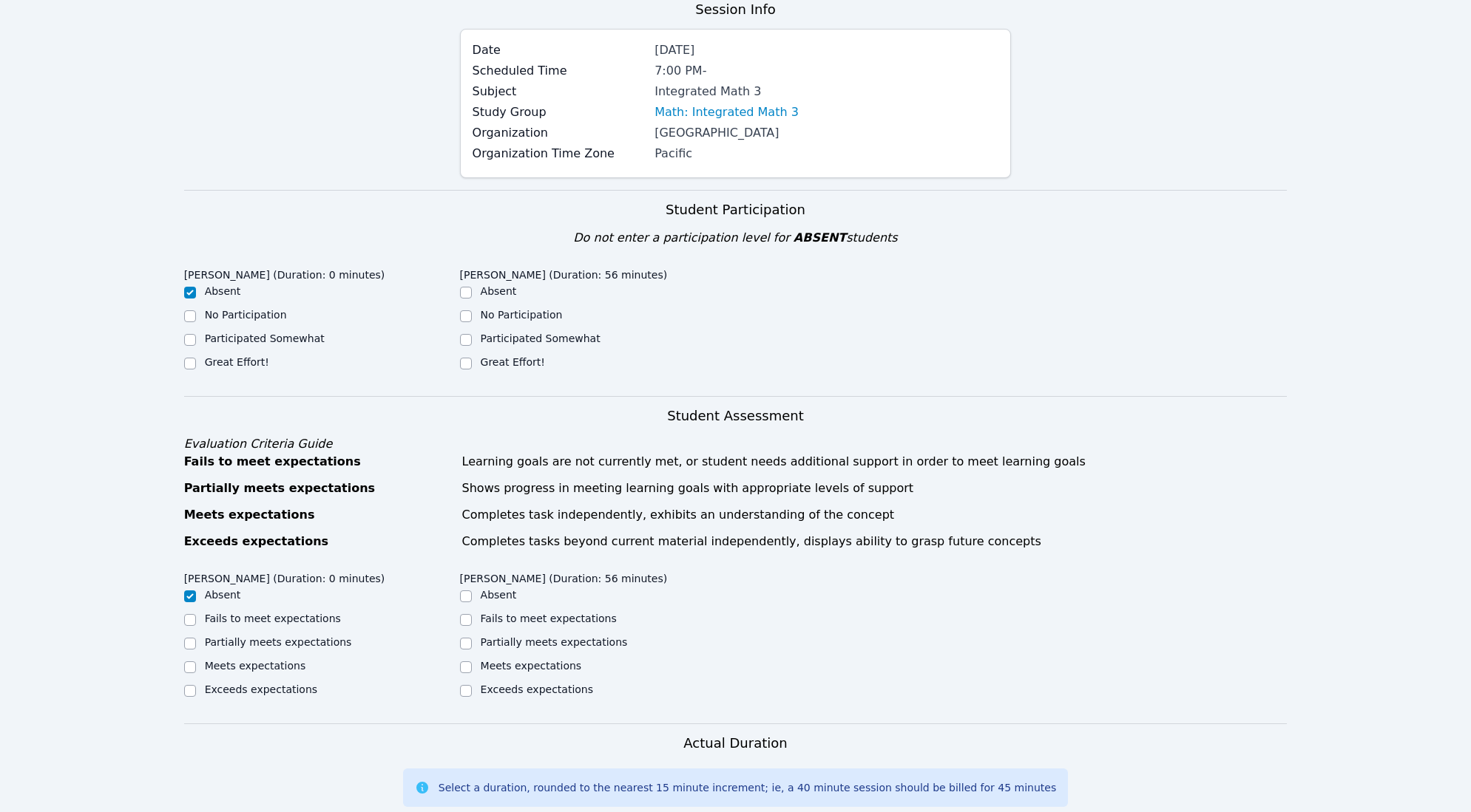
scroll to position [163, 0]
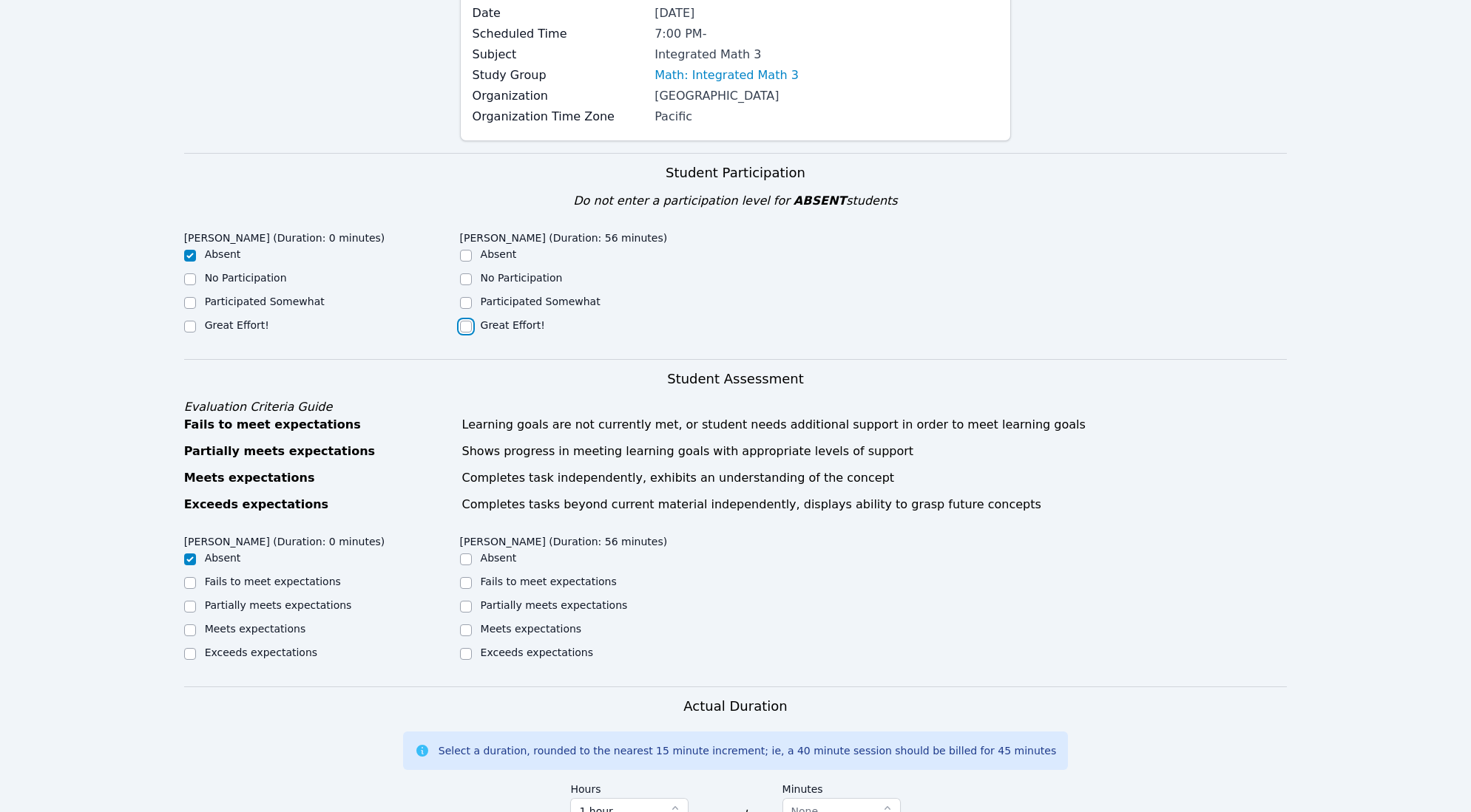
click at [470, 329] on input "Great Effort!" at bounding box center [466, 326] width 12 height 12
checkbox input "true"
click at [469, 654] on input "Exceeds expectations" at bounding box center [466, 654] width 12 height 12
checkbox input "true"
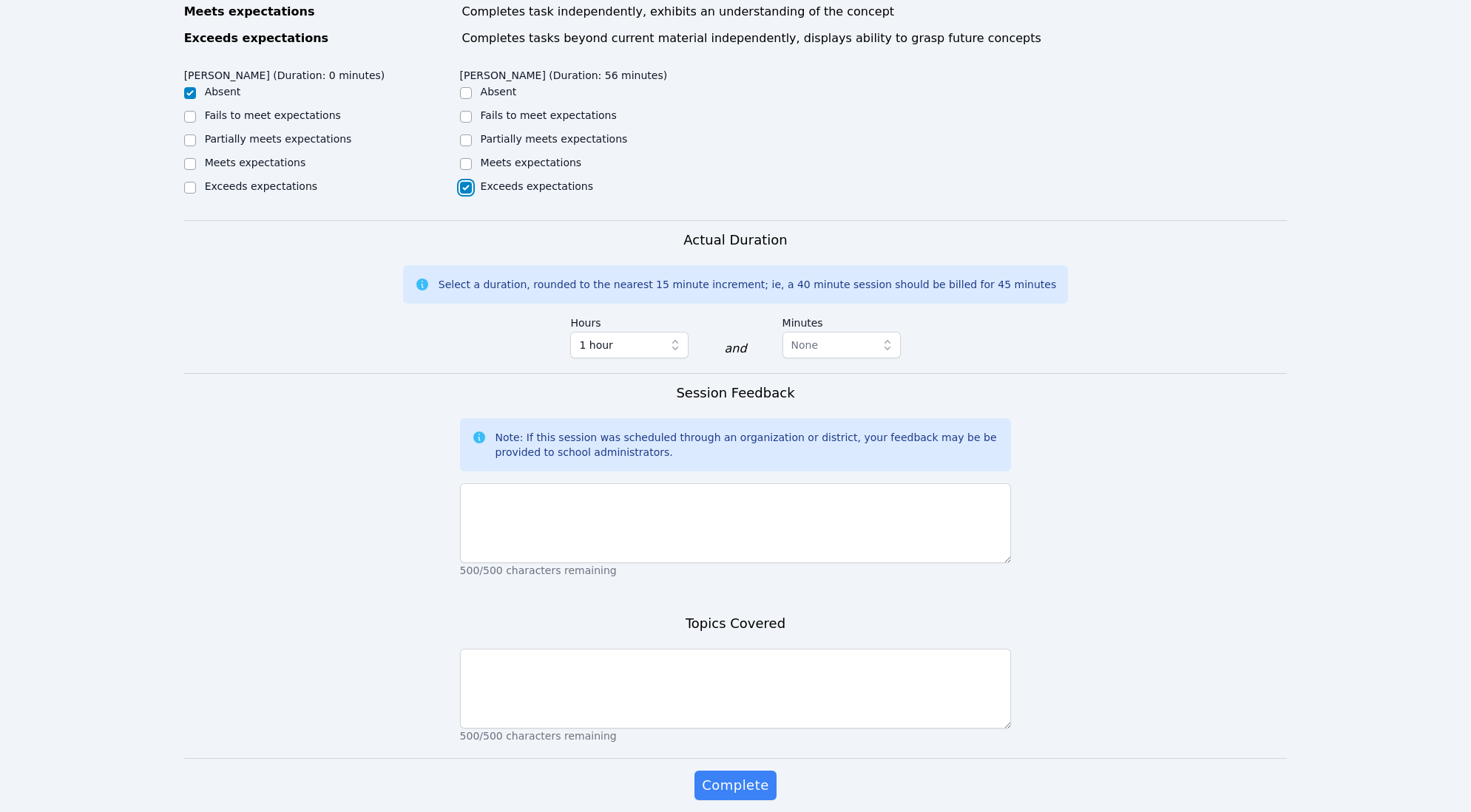
scroll to position [636, 0]
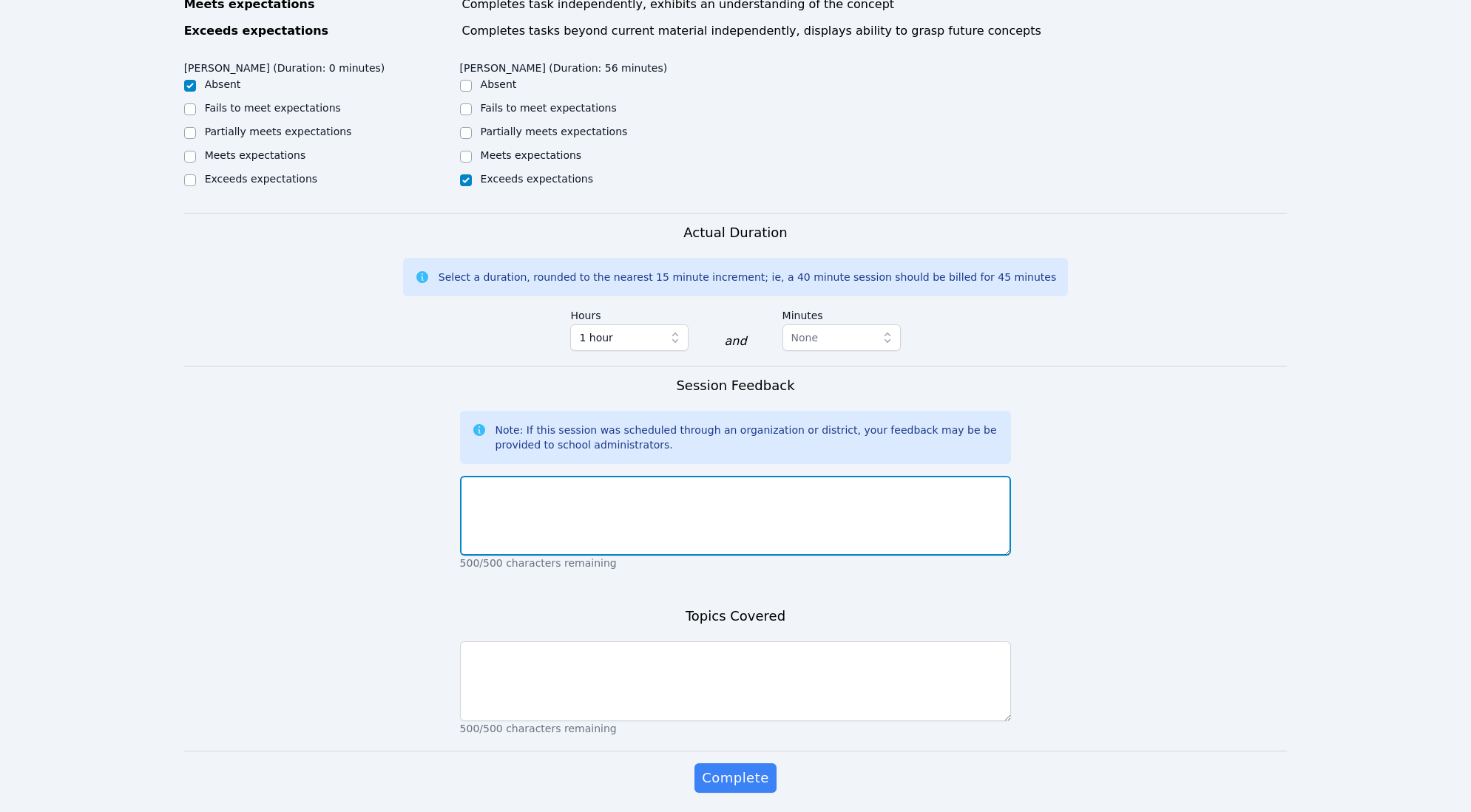
click at [670, 535] on textarea at bounding box center [736, 516] width 552 height 80
type textarea "e"
type textarea "went well"
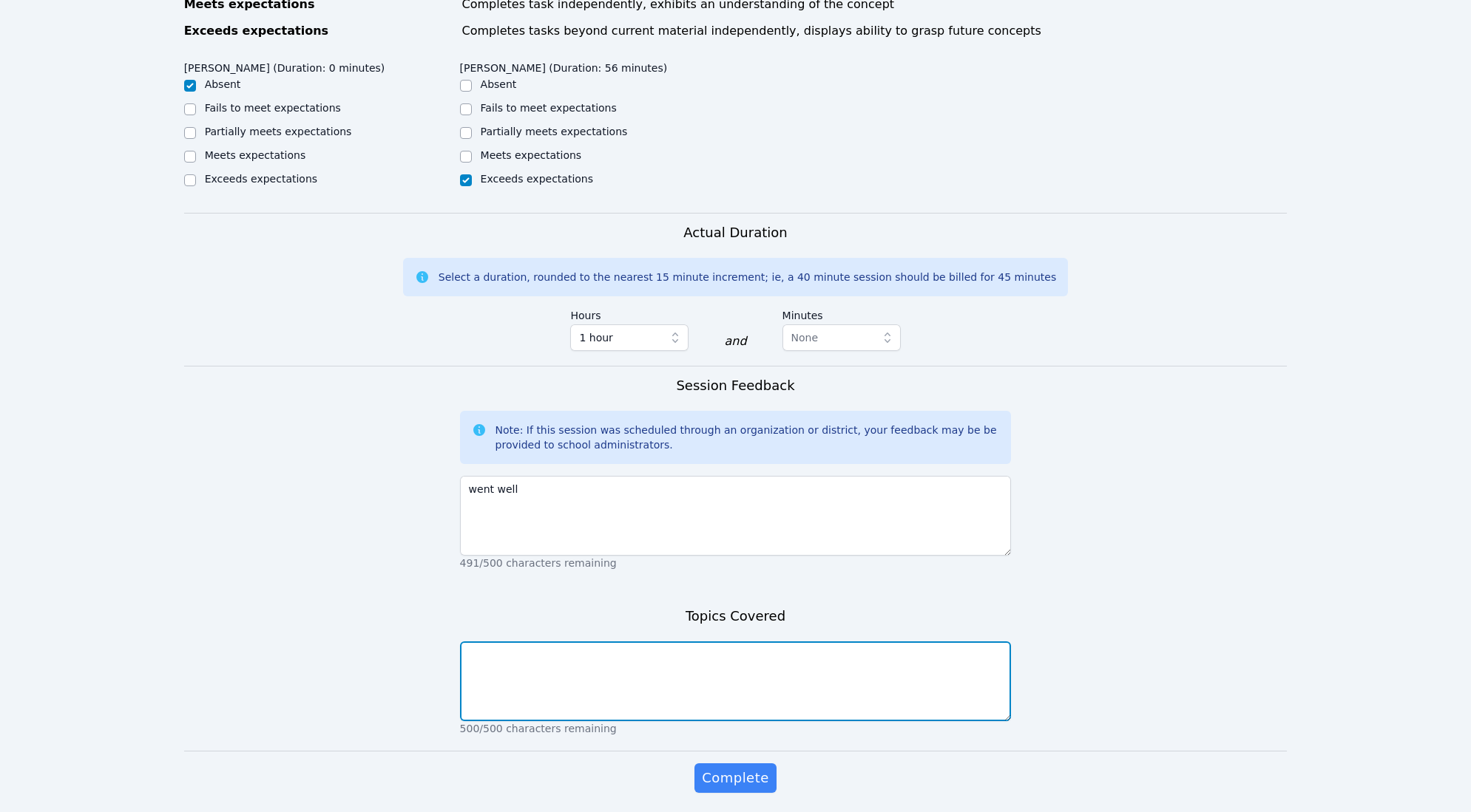
click at [693, 700] on textarea at bounding box center [736, 681] width 552 height 80
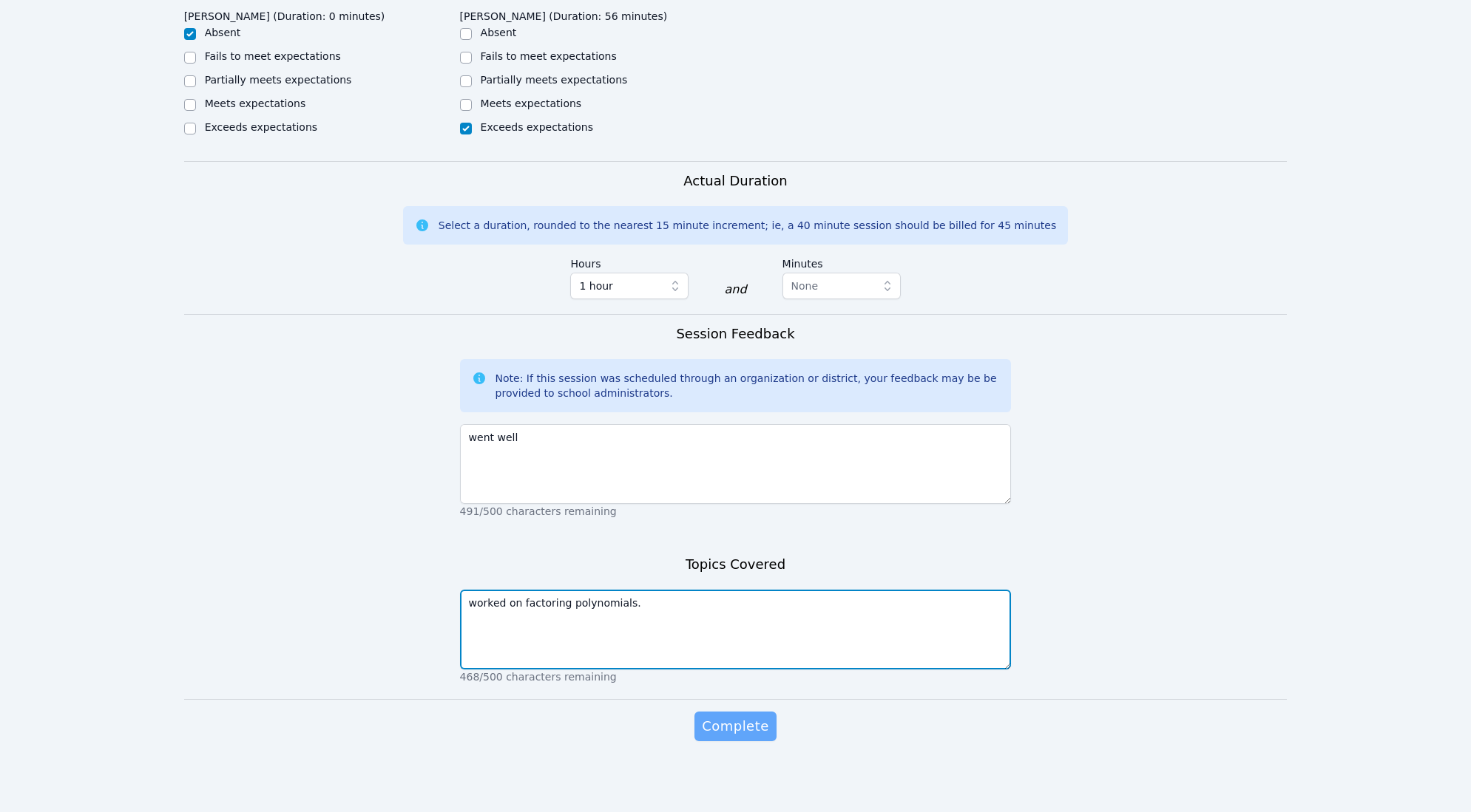
type textarea "worked on factoring polynomials."
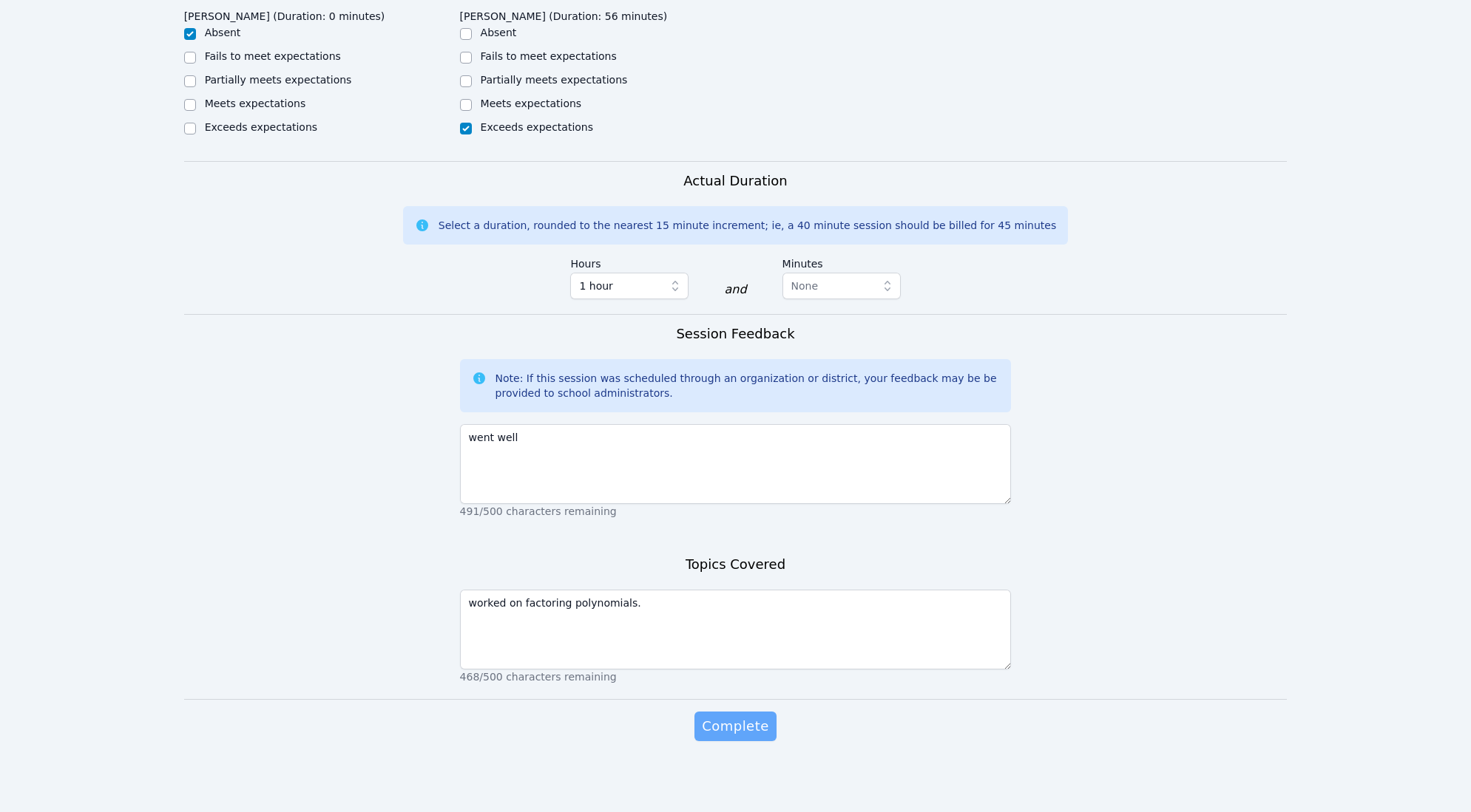
click at [741, 725] on span "Complete" at bounding box center [735, 726] width 67 height 21
